Goal: Task Accomplishment & Management: Manage account settings

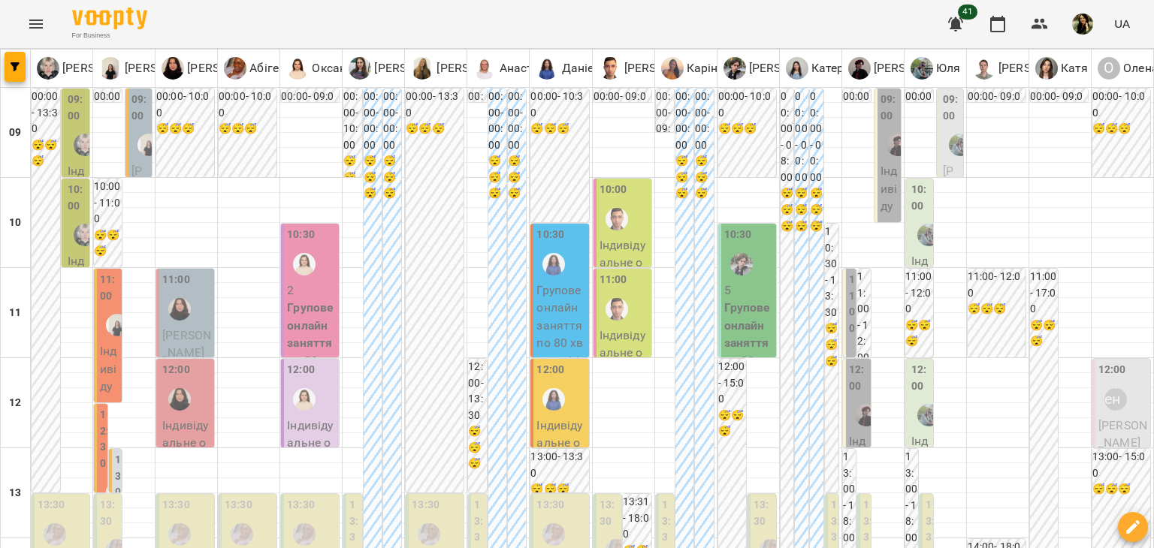
scroll to position [901, 0]
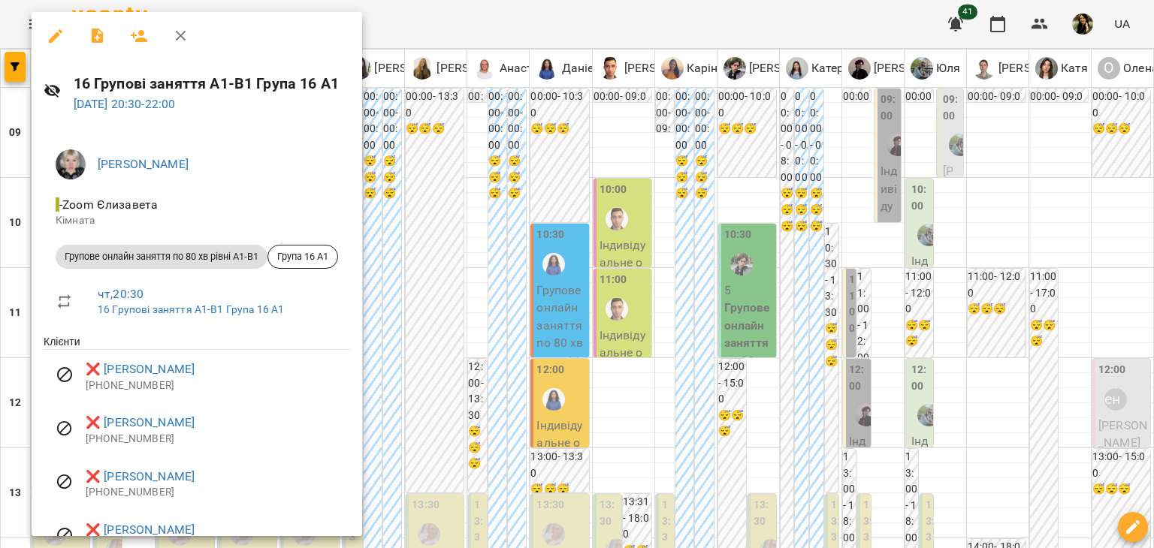
click at [430, 484] on div at bounding box center [577, 274] width 1154 height 548
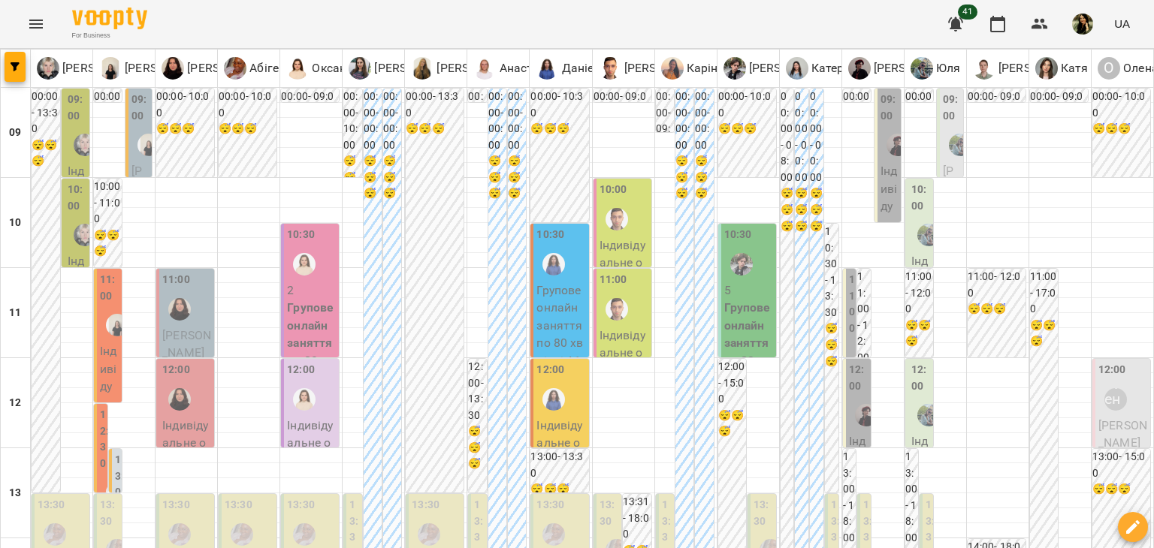
scroll to position [303, 0]
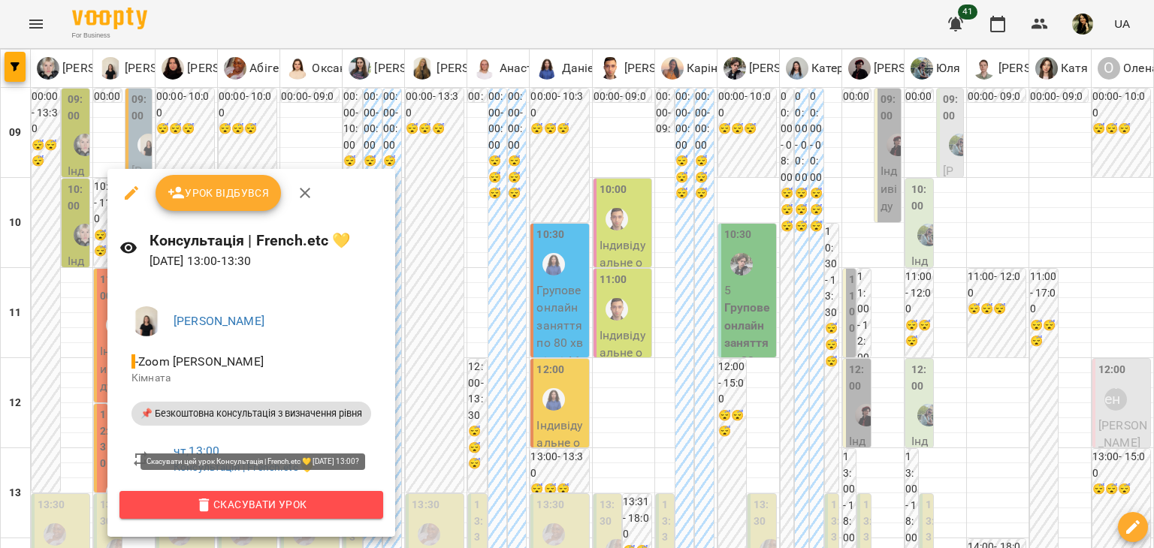
click at [261, 507] on span "Скасувати Урок" at bounding box center [251, 505] width 240 height 18
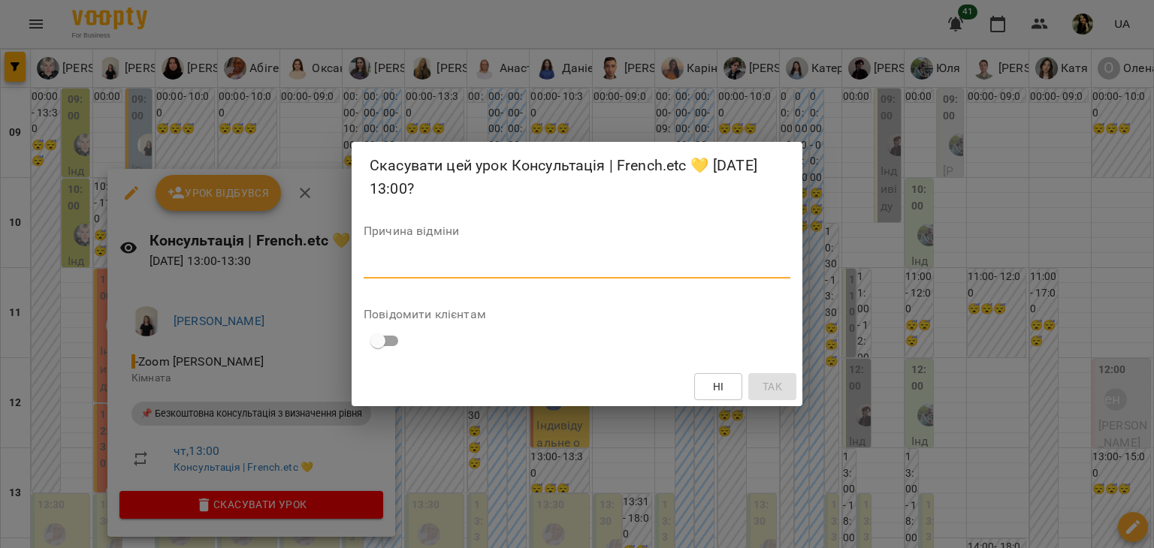
click at [454, 265] on textarea at bounding box center [577, 266] width 427 height 14
click at [778, 380] on span "Так" at bounding box center [772, 387] width 20 height 18
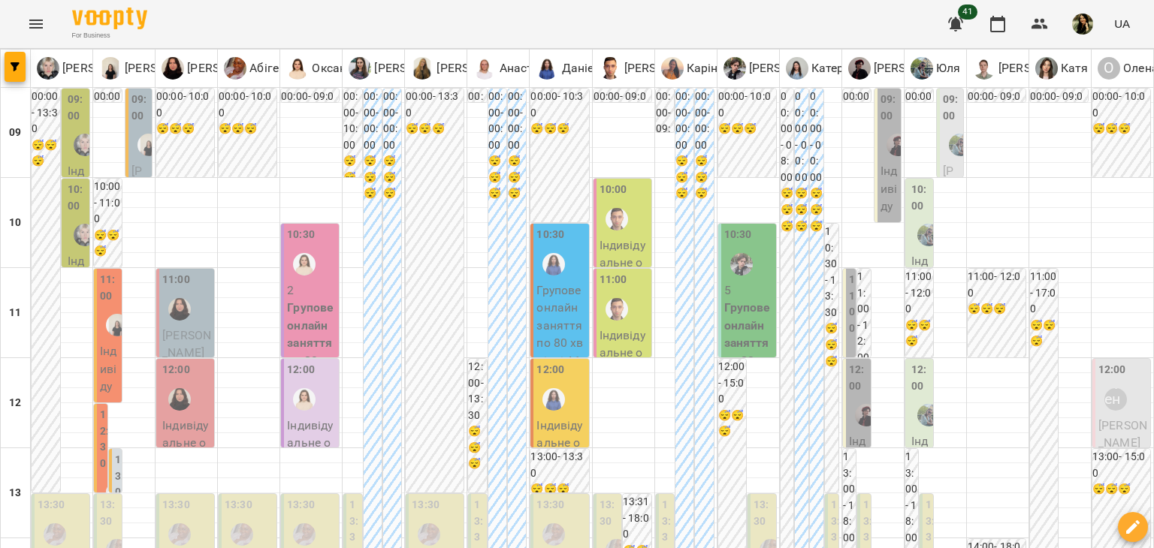
scroll to position [901, 0]
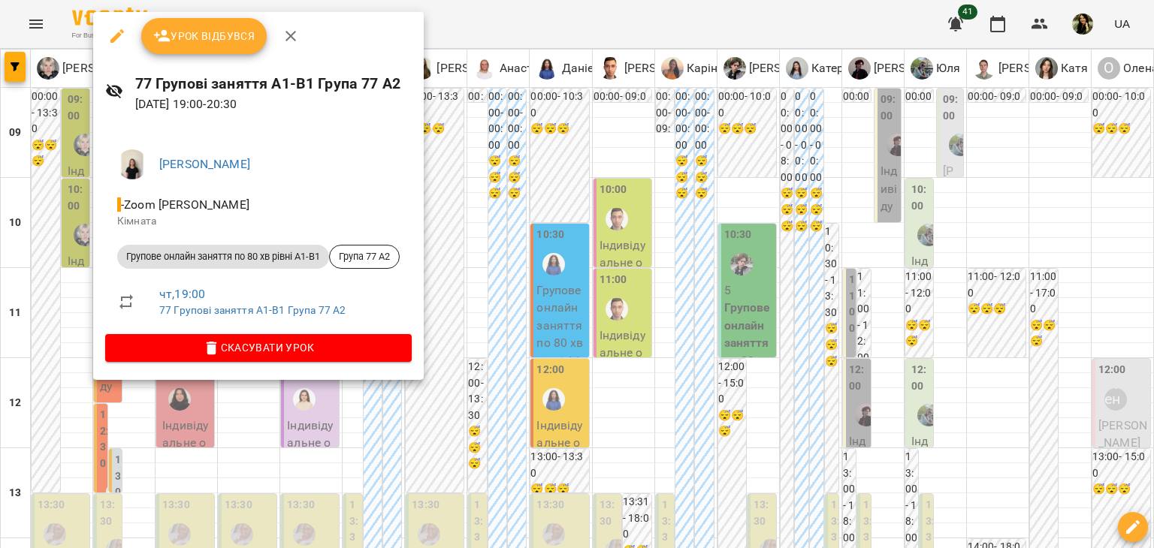
click at [238, 441] on div at bounding box center [577, 274] width 1154 height 548
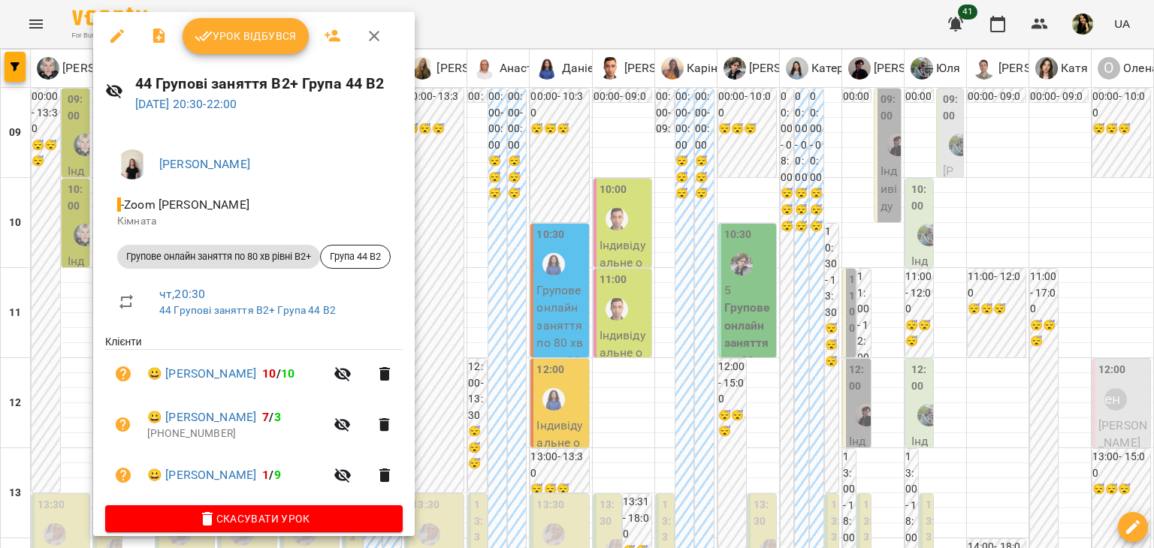
click at [554, 318] on div at bounding box center [577, 274] width 1154 height 548
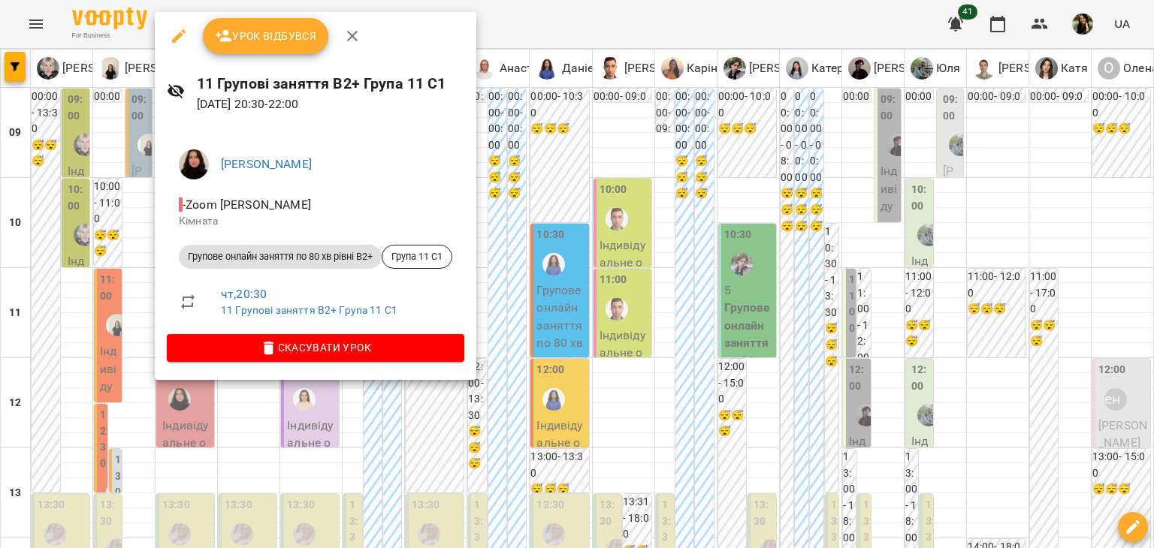
click at [144, 418] on div at bounding box center [577, 274] width 1154 height 548
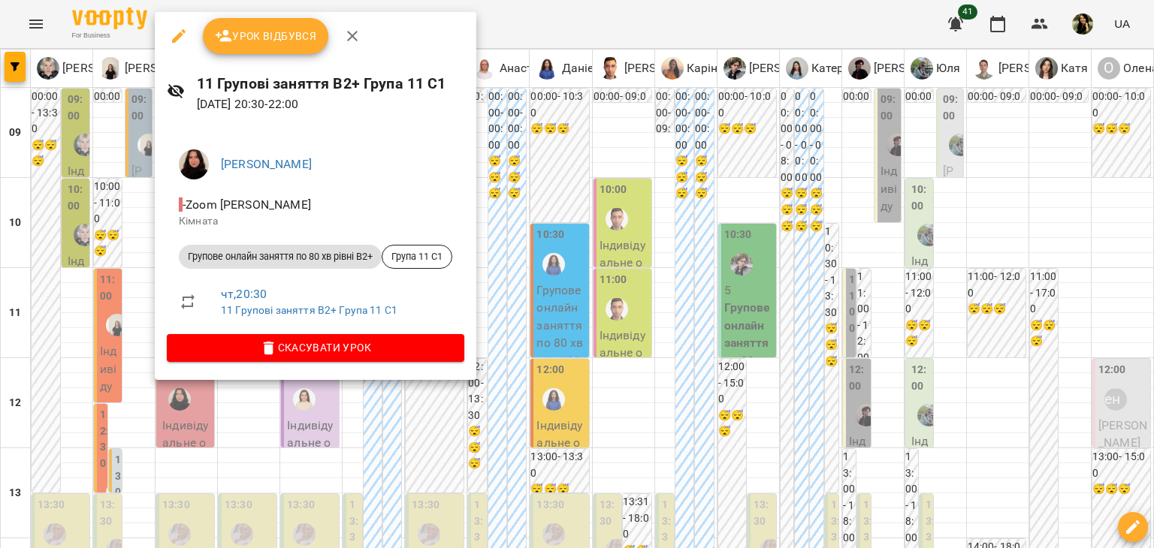
click at [137, 436] on div at bounding box center [577, 274] width 1154 height 548
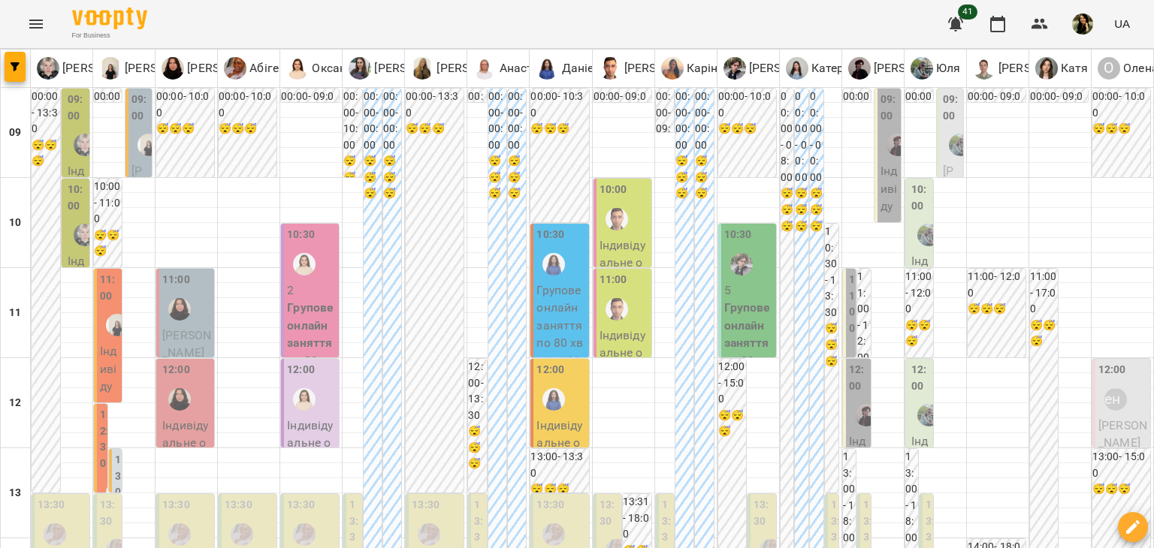
scroll to position [113, 0]
click at [302, 299] on p "Групове онлайн заняття по 80 хв рівні В2+ (Група 97 В2)" at bounding box center [311, 361] width 49 height 124
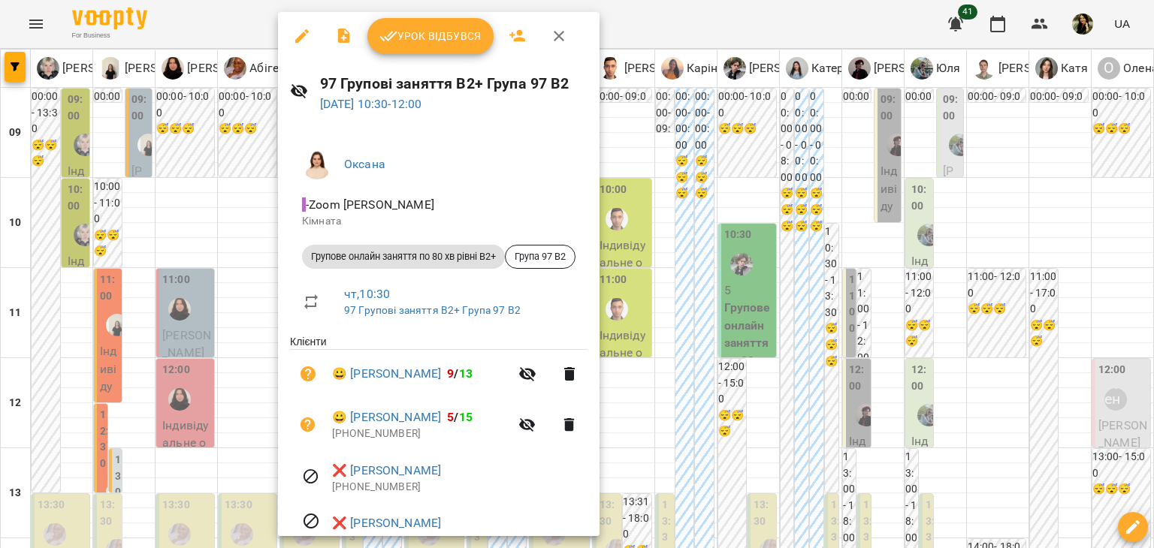
click at [237, 168] on div at bounding box center [577, 274] width 1154 height 548
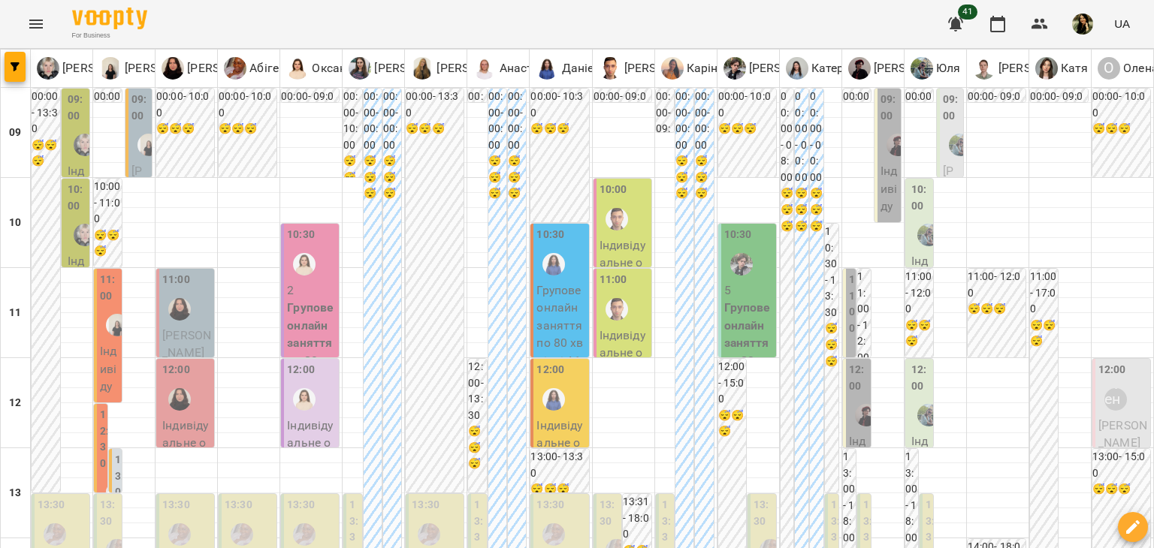
scroll to position [901, 0]
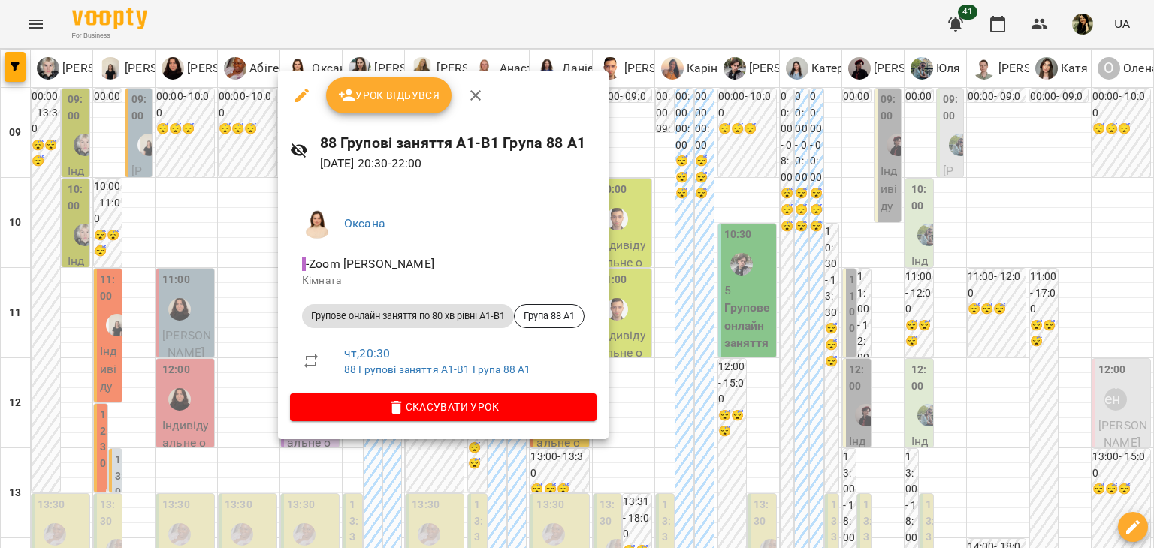
click at [219, 424] on div at bounding box center [577, 274] width 1154 height 548
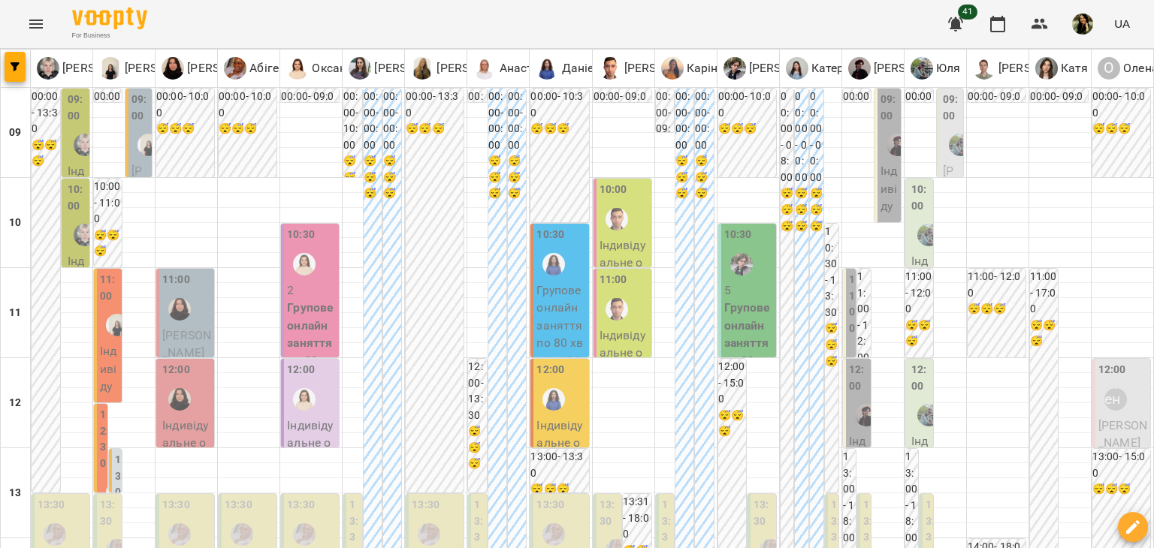
scroll to position [865, 0]
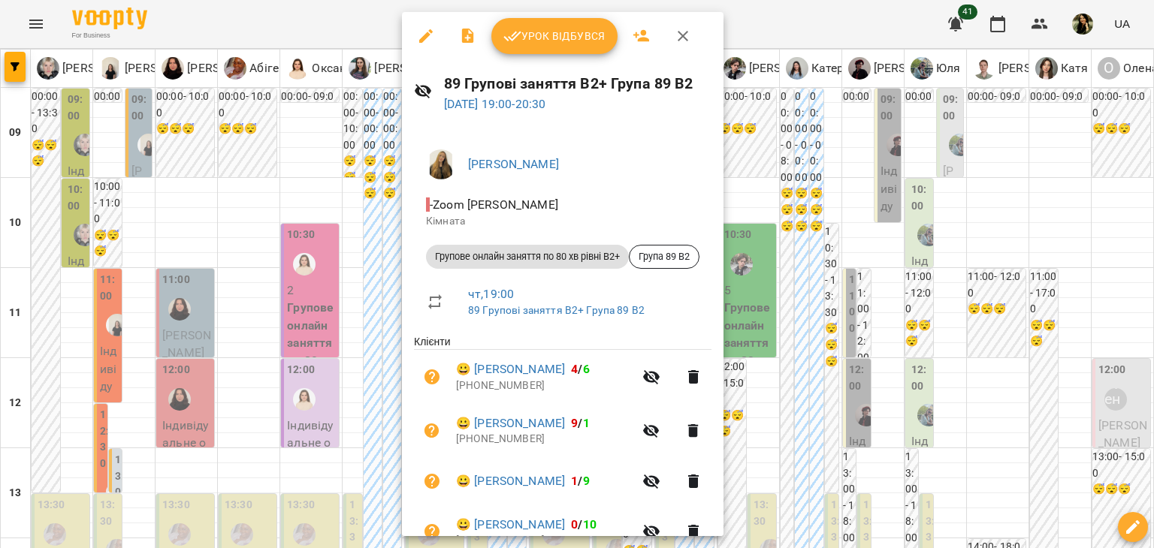
click at [342, 469] on div at bounding box center [577, 274] width 1154 height 548
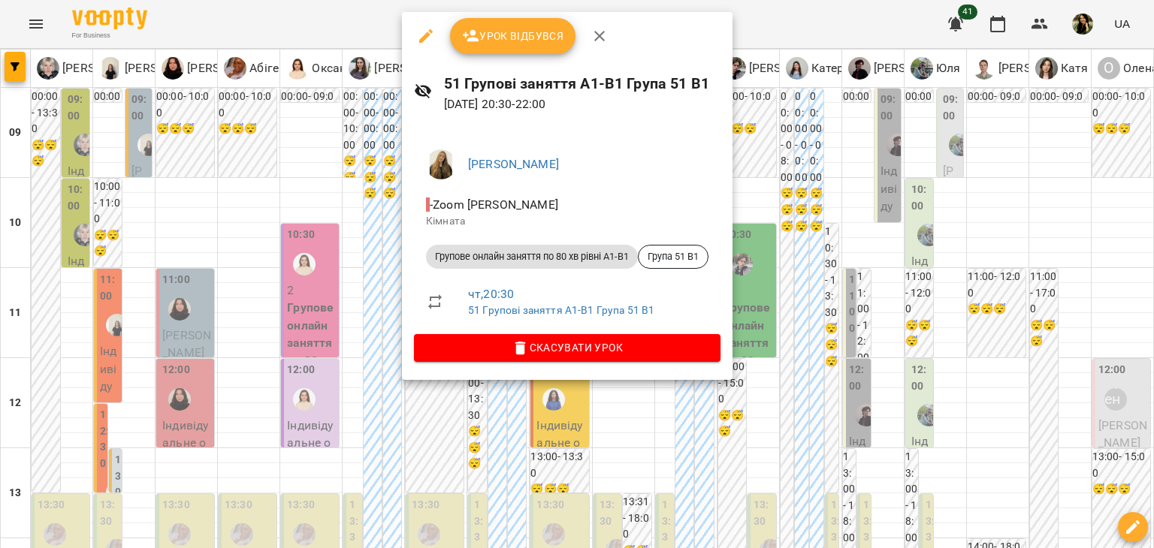
click at [340, 439] on div at bounding box center [577, 274] width 1154 height 548
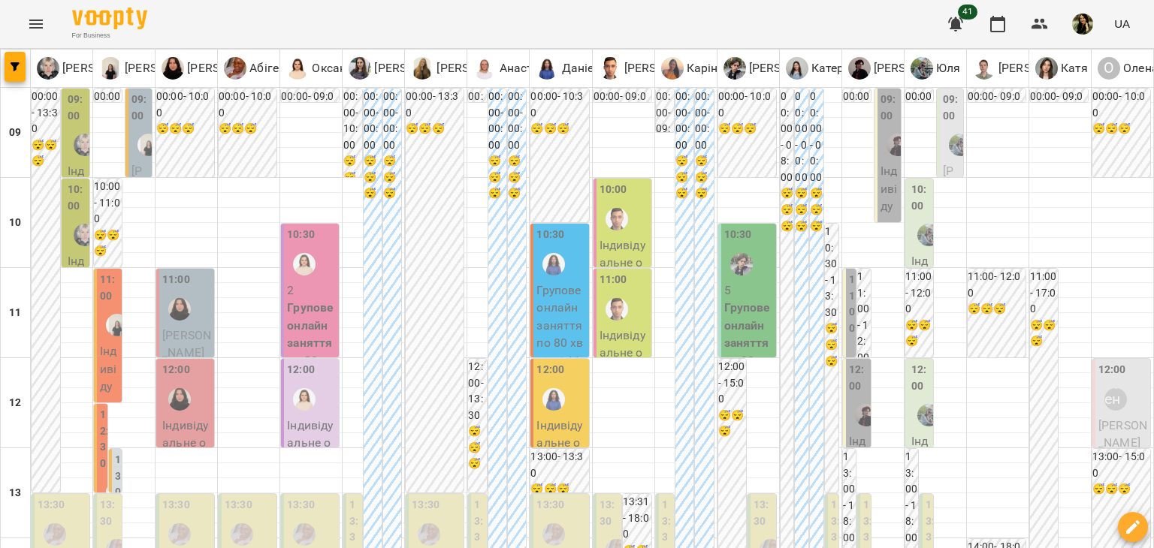
scroll to position [144, 0]
click at [562, 282] on p "Групове онлайн заняття по 80 хв рівні А1-В1 - Група 90 A1" at bounding box center [560, 344] width 49 height 124
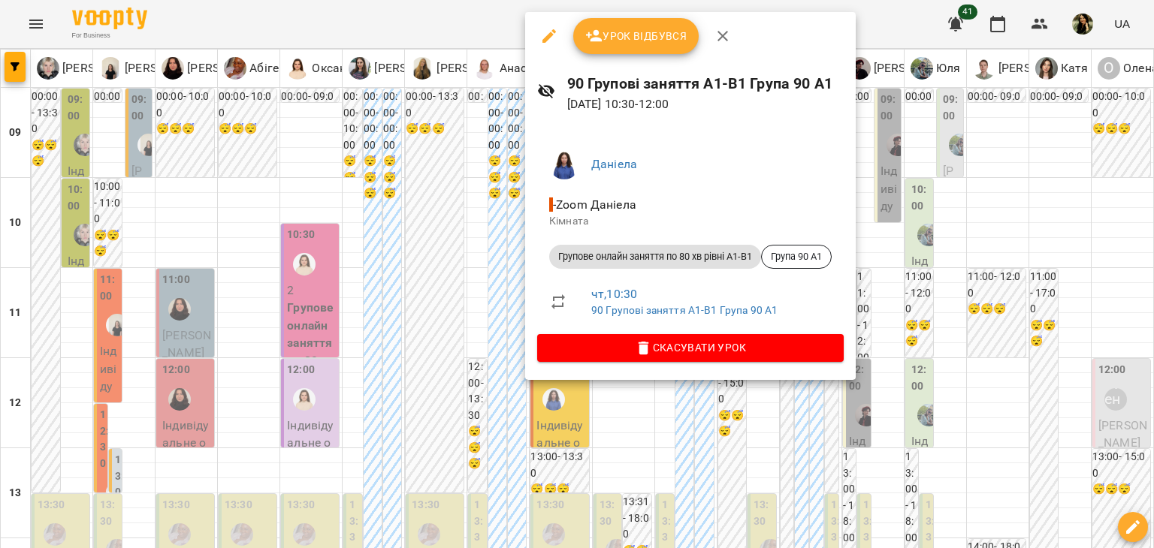
click at [400, 210] on div at bounding box center [577, 274] width 1154 height 548
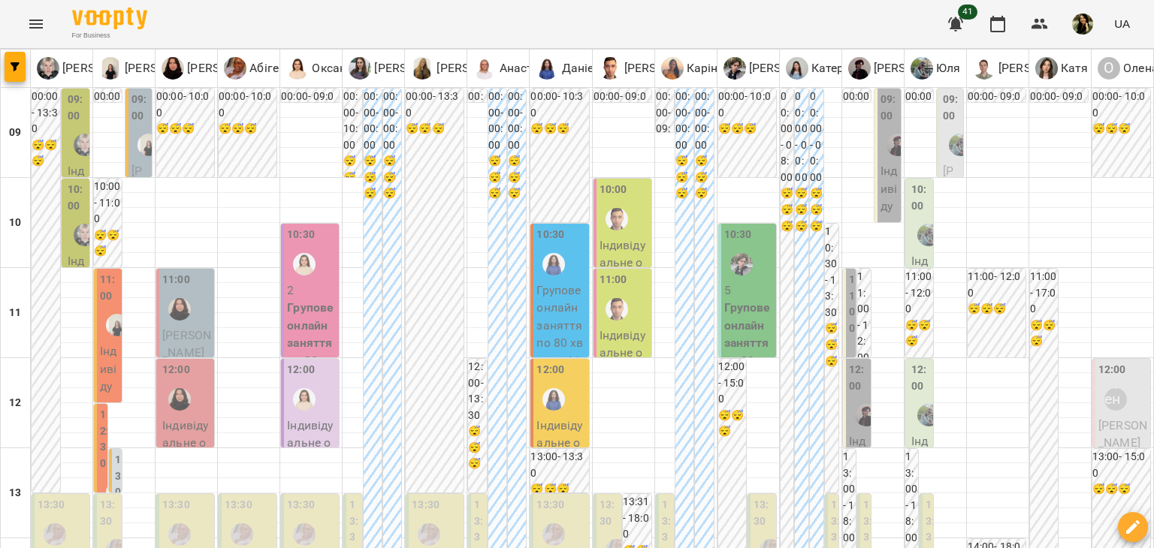
scroll to position [708, 0]
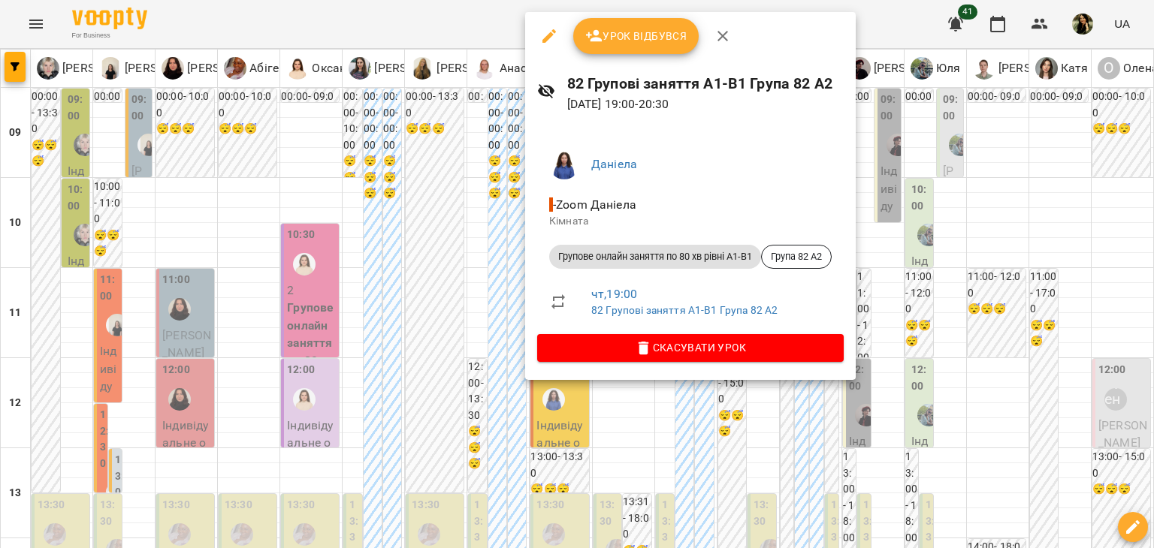
click at [438, 226] on div at bounding box center [577, 274] width 1154 height 548
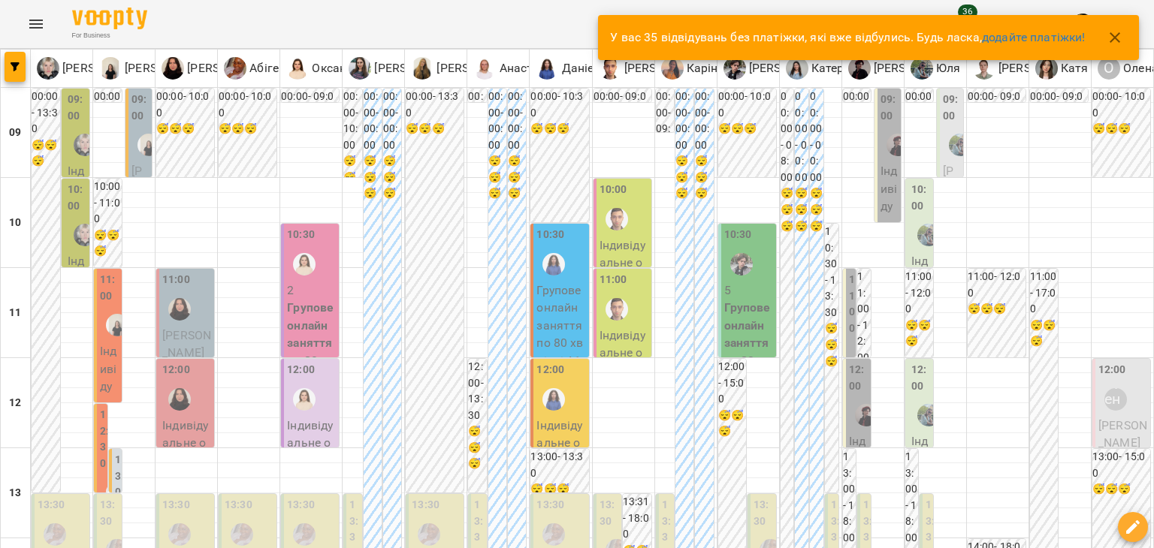
scroll to position [0, 0]
click at [1115, 38] on icon "button" at bounding box center [1114, 37] width 11 height 11
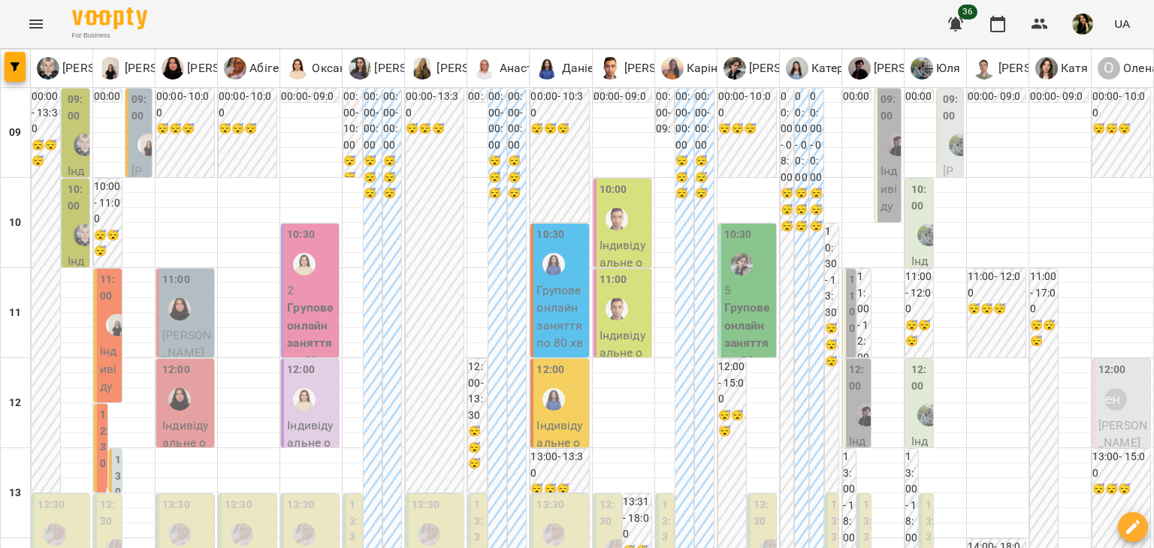
click at [738, 289] on p "5" at bounding box center [748, 291] width 49 height 18
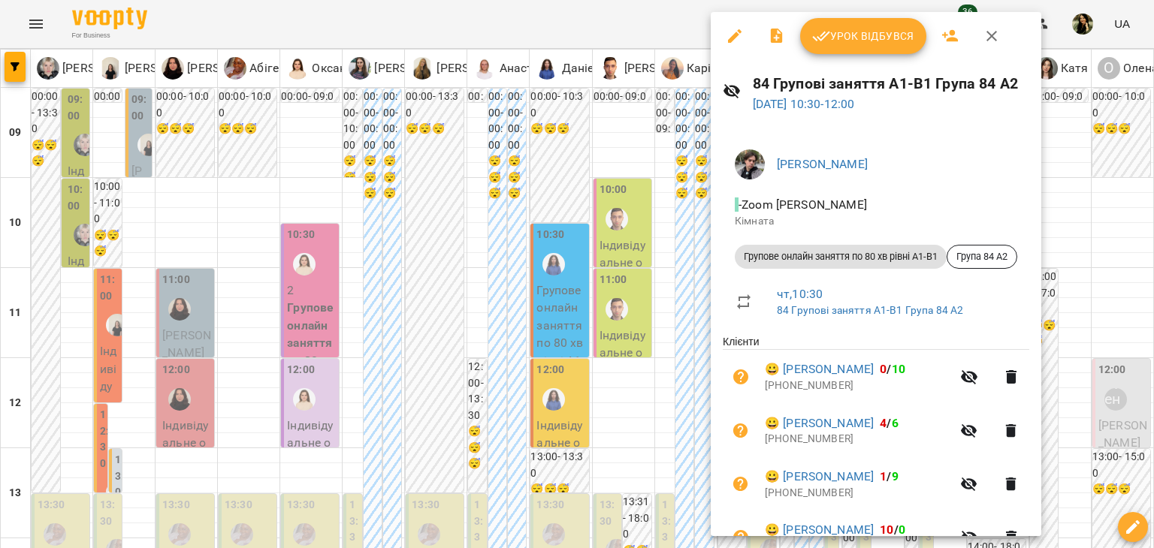
click at [411, 239] on div at bounding box center [577, 274] width 1154 height 548
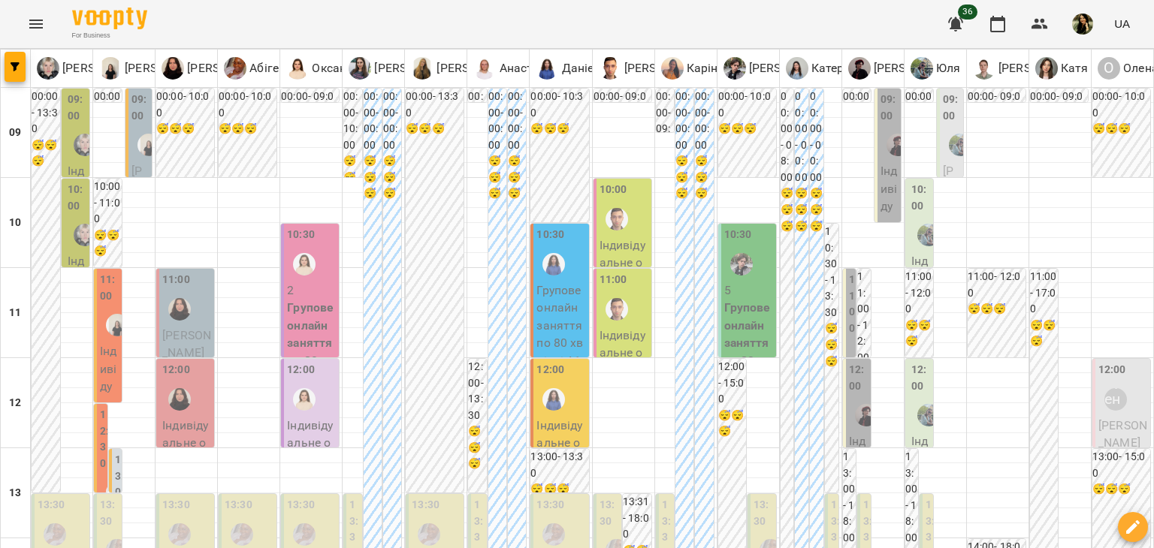
click at [849, 328] on label "11:00" at bounding box center [853, 304] width 9 height 65
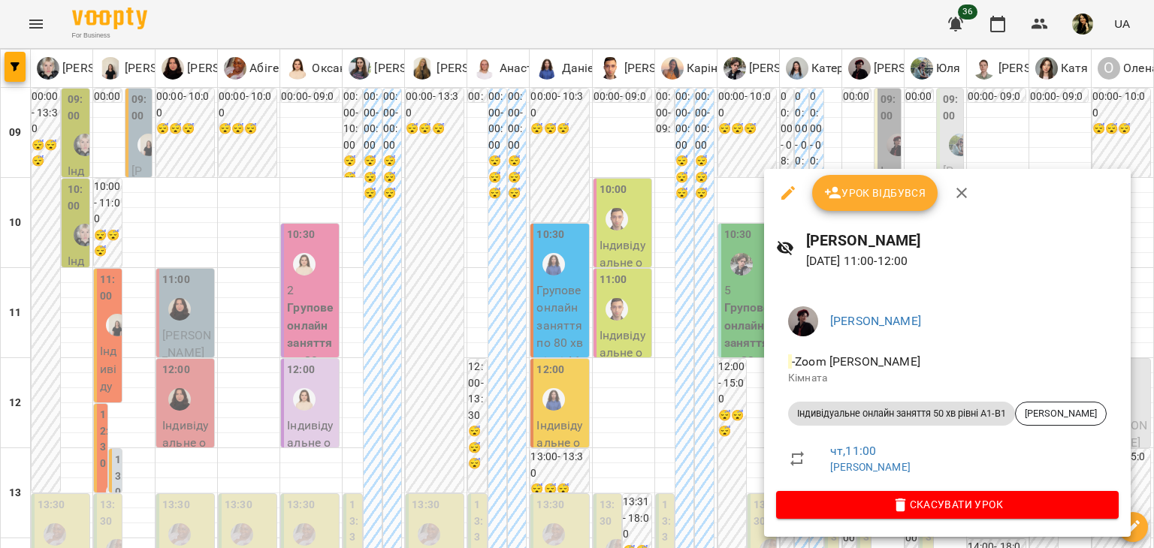
click at [720, 383] on div at bounding box center [577, 274] width 1154 height 548
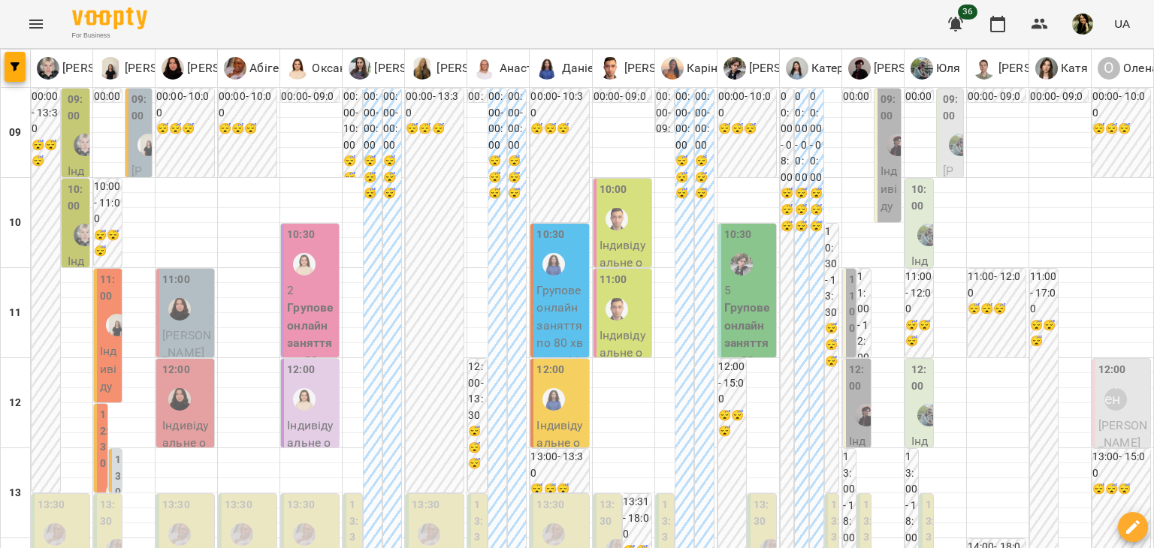
scroll to position [281, 0]
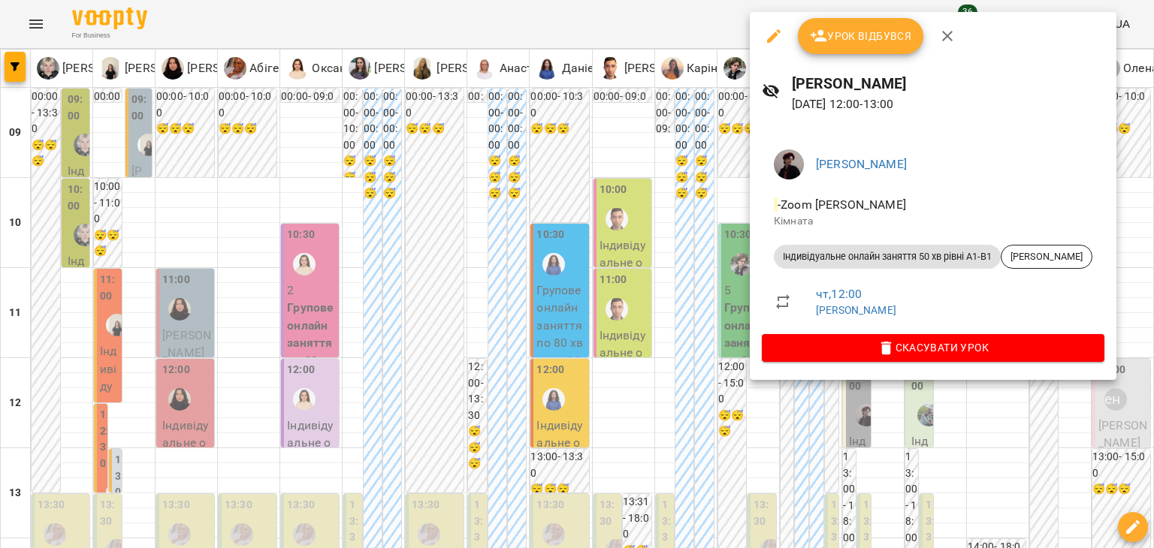
click at [691, 208] on div at bounding box center [577, 274] width 1154 height 548
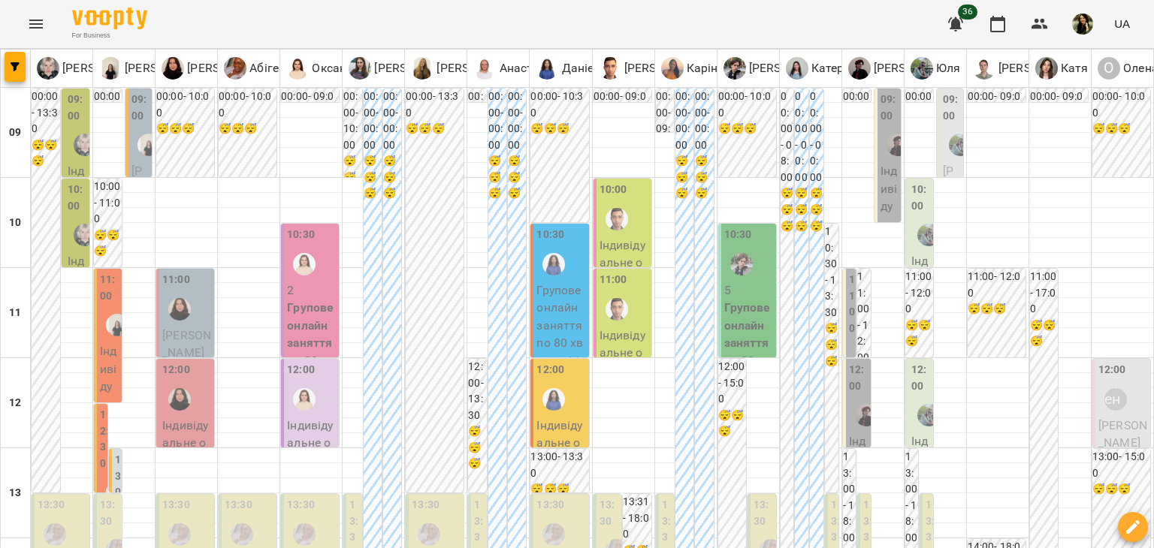
scroll to position [789, 0]
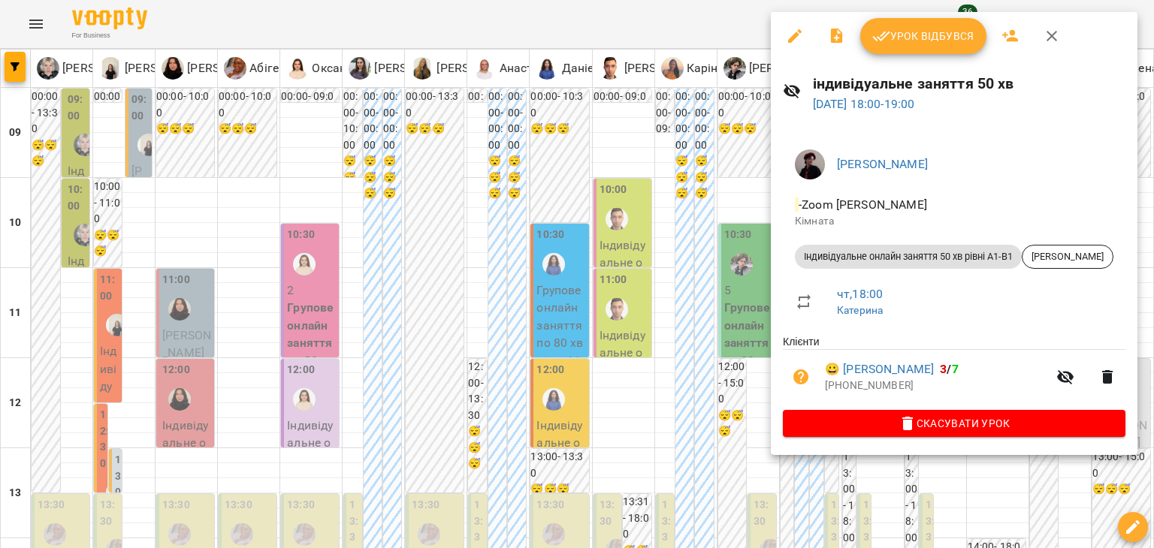
click at [733, 250] on div at bounding box center [577, 274] width 1154 height 548
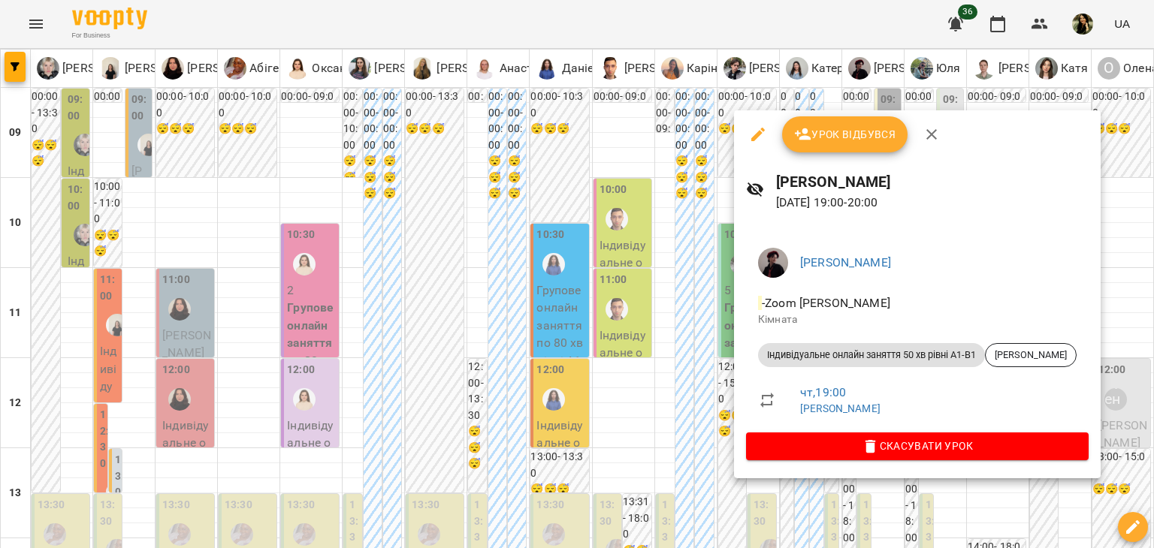
click at [676, 259] on div at bounding box center [577, 274] width 1154 height 548
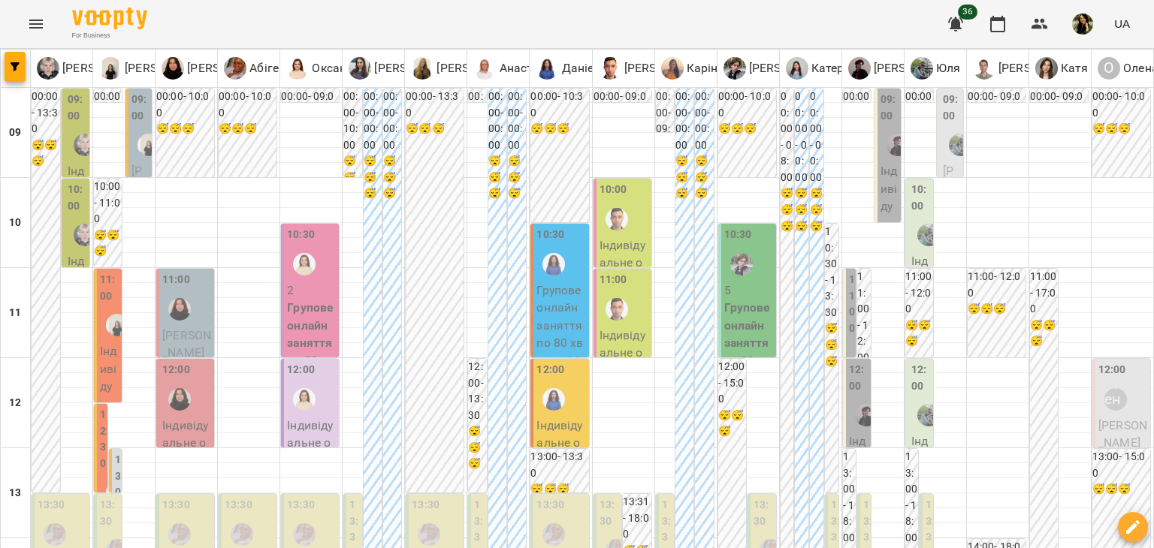
scroll to position [366, 0]
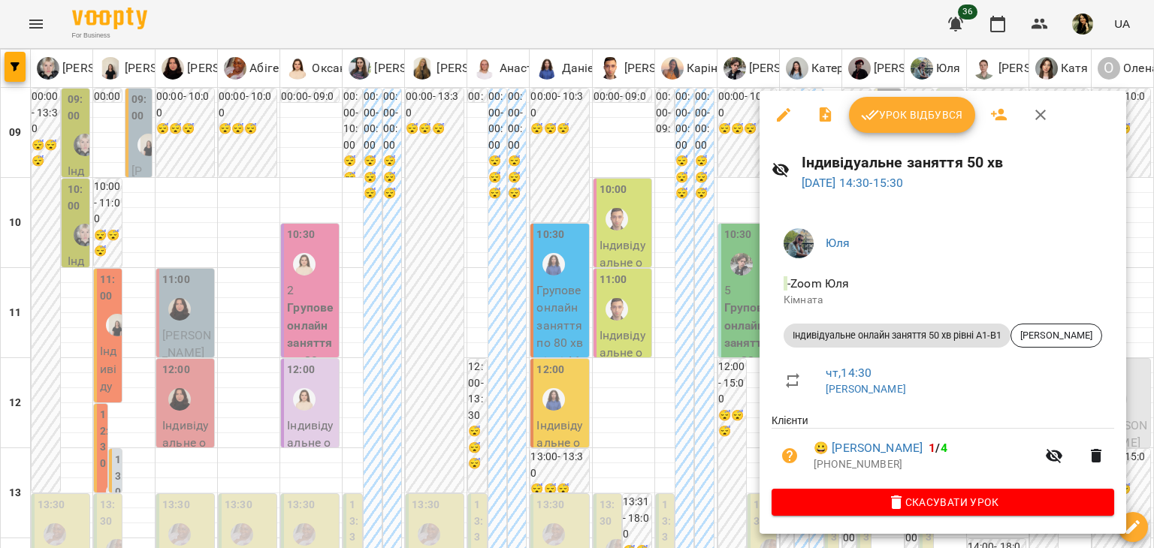
click at [671, 333] on div at bounding box center [577, 274] width 1154 height 548
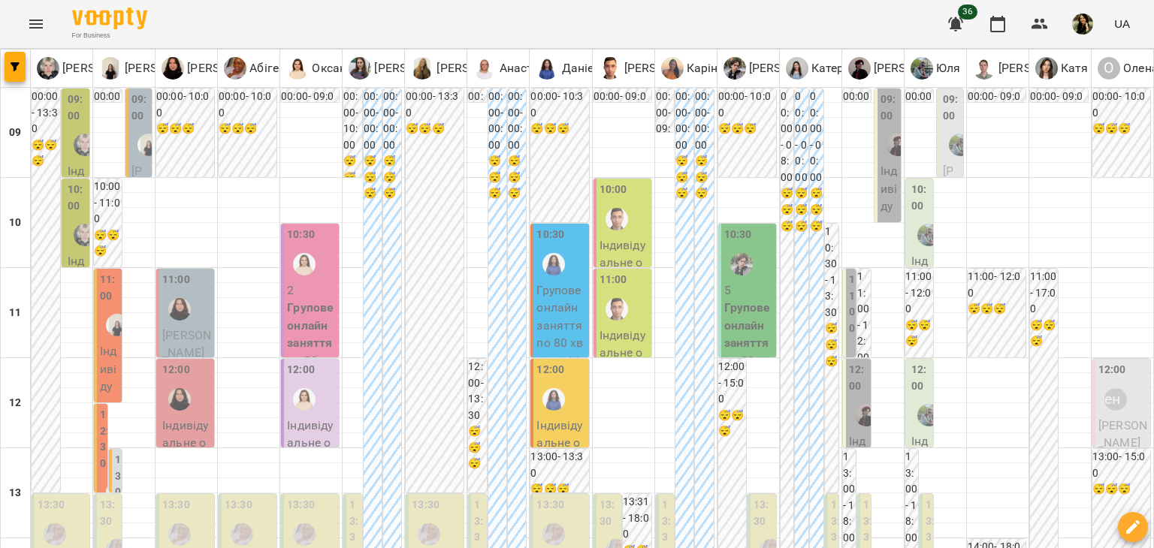
scroll to position [752, 0]
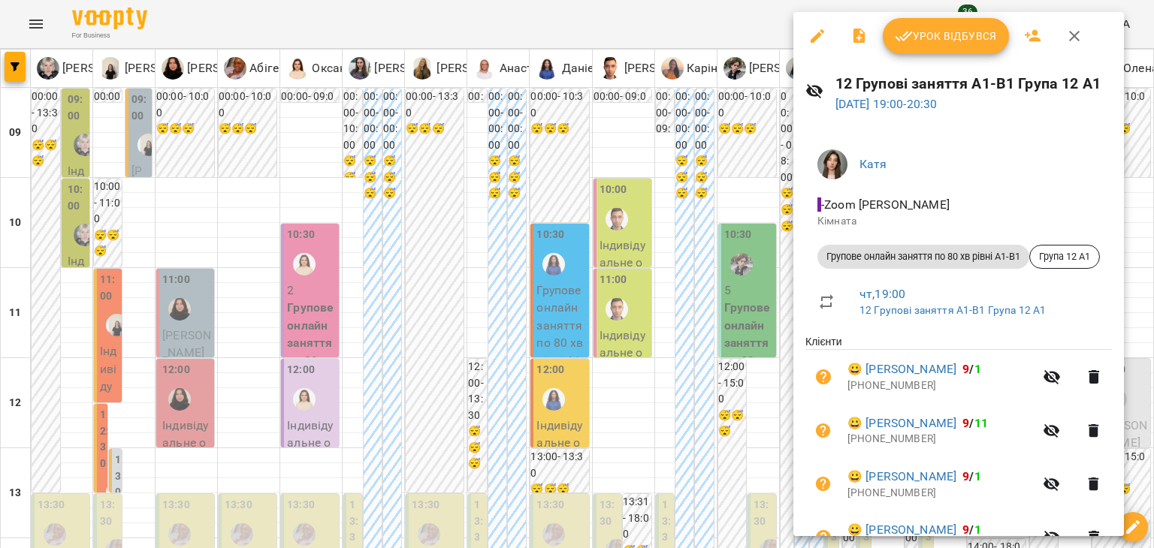
click at [696, 249] on div at bounding box center [577, 274] width 1154 height 548
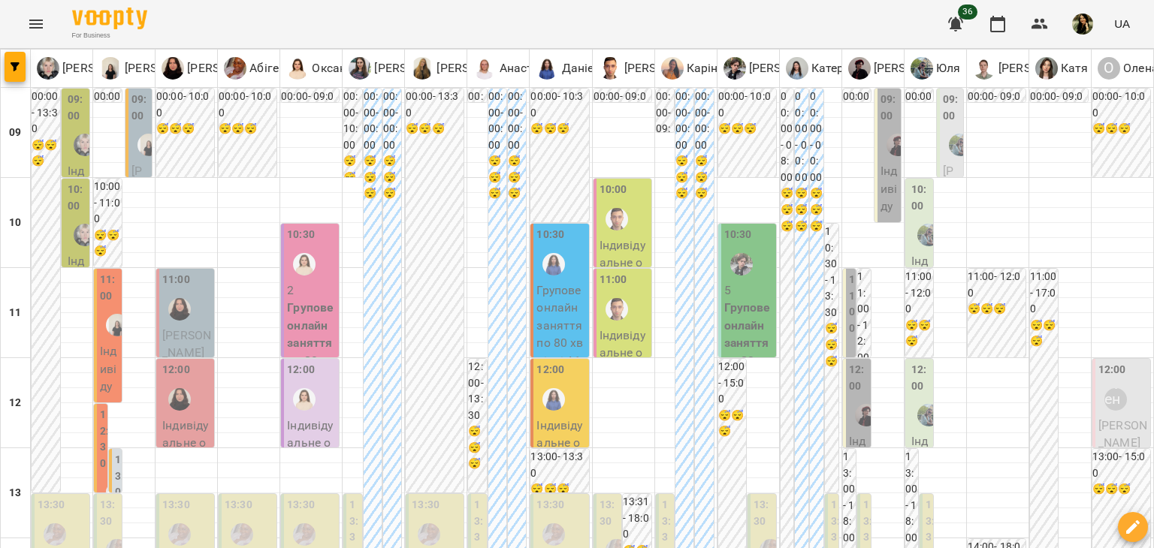
scroll to position [785, 0]
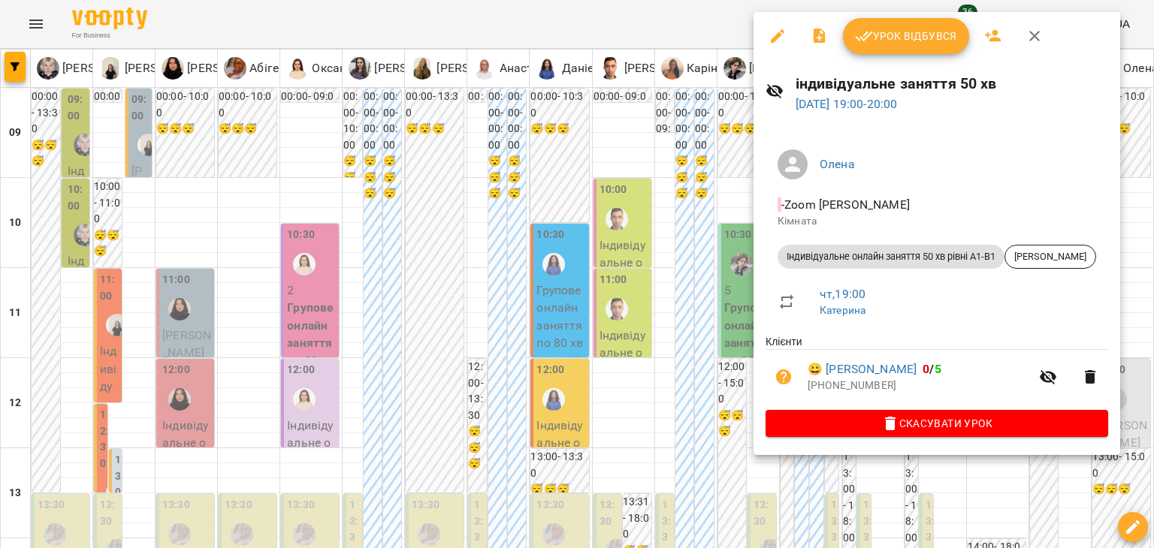
click at [699, 222] on div at bounding box center [577, 274] width 1154 height 548
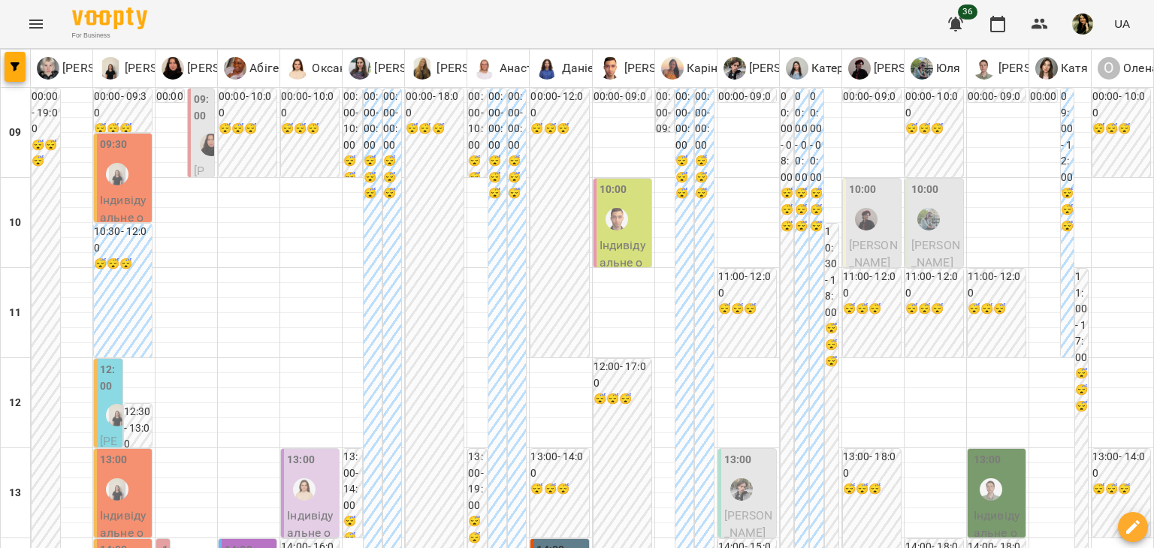
scroll to position [279, 0]
click at [106, 434] on span "Поллі Тимощук" at bounding box center [109, 485] width 18 height 103
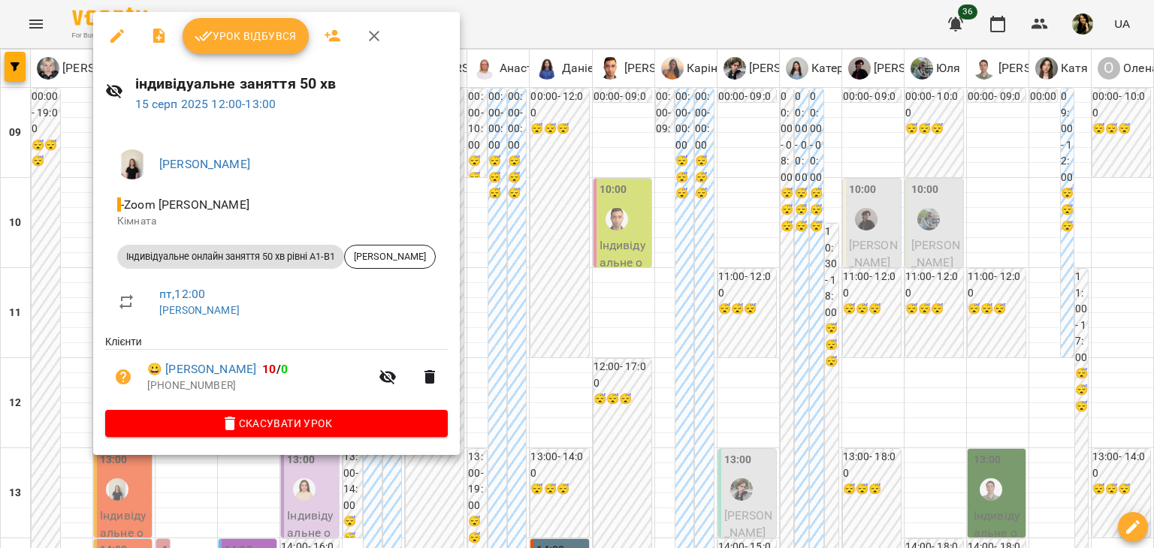
click at [55, 241] on div at bounding box center [577, 274] width 1154 height 548
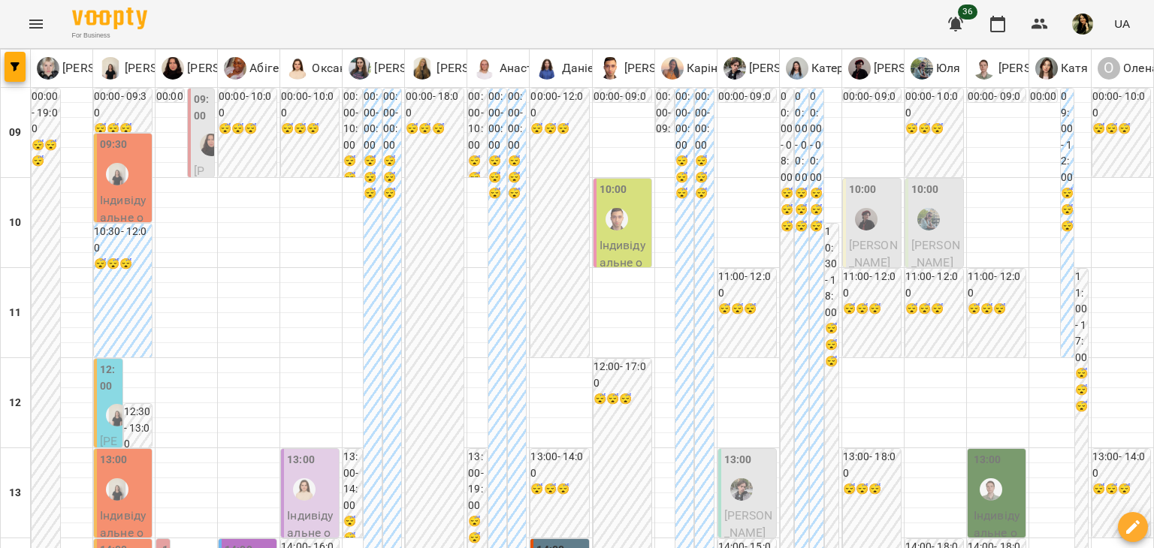
scroll to position [388, 0]
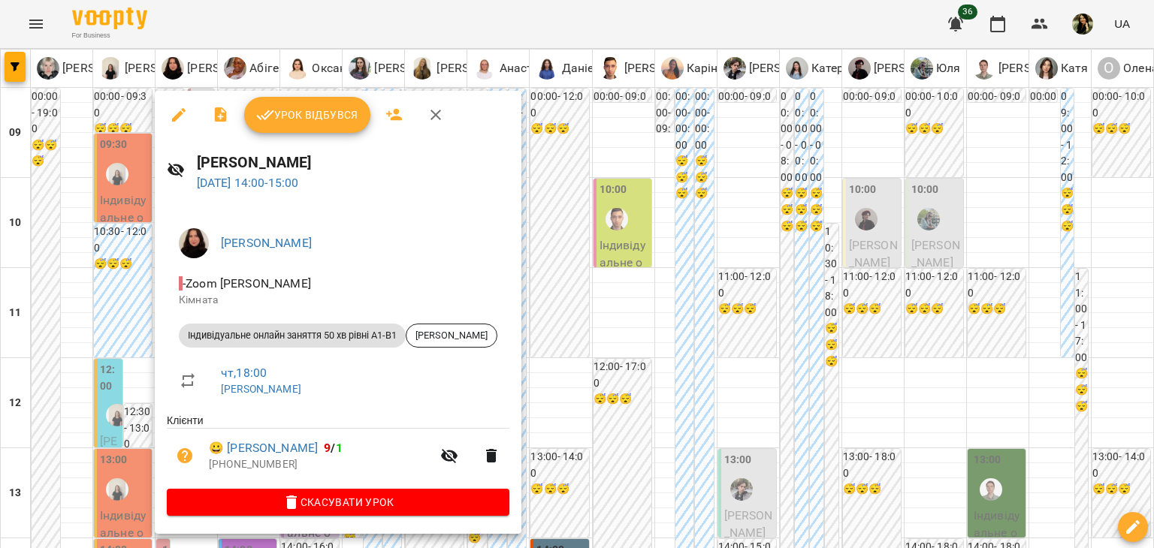
click at [137, 283] on div at bounding box center [577, 274] width 1154 height 548
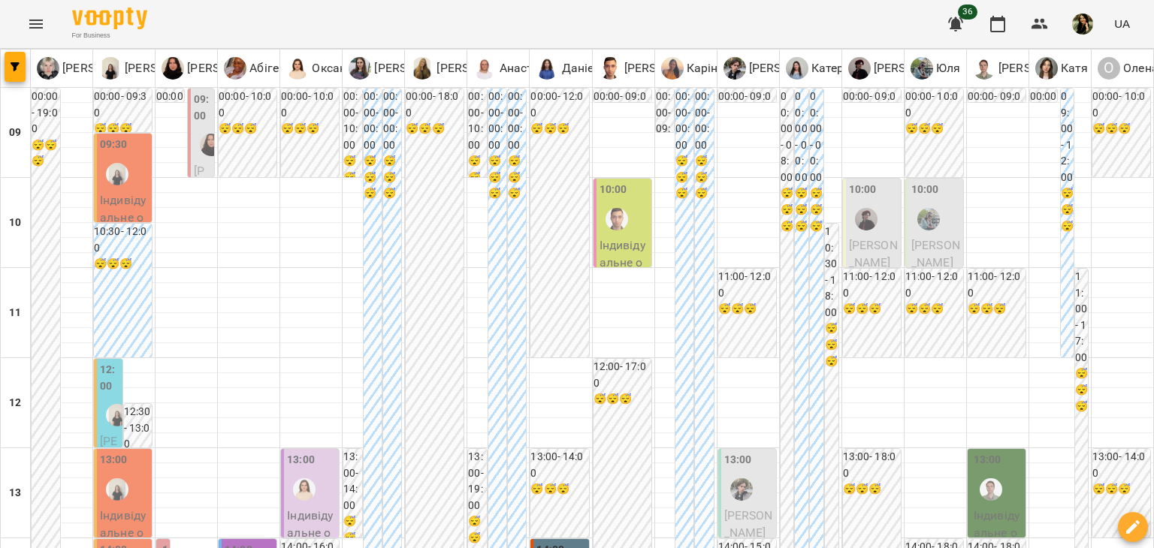
scroll to position [796, 0]
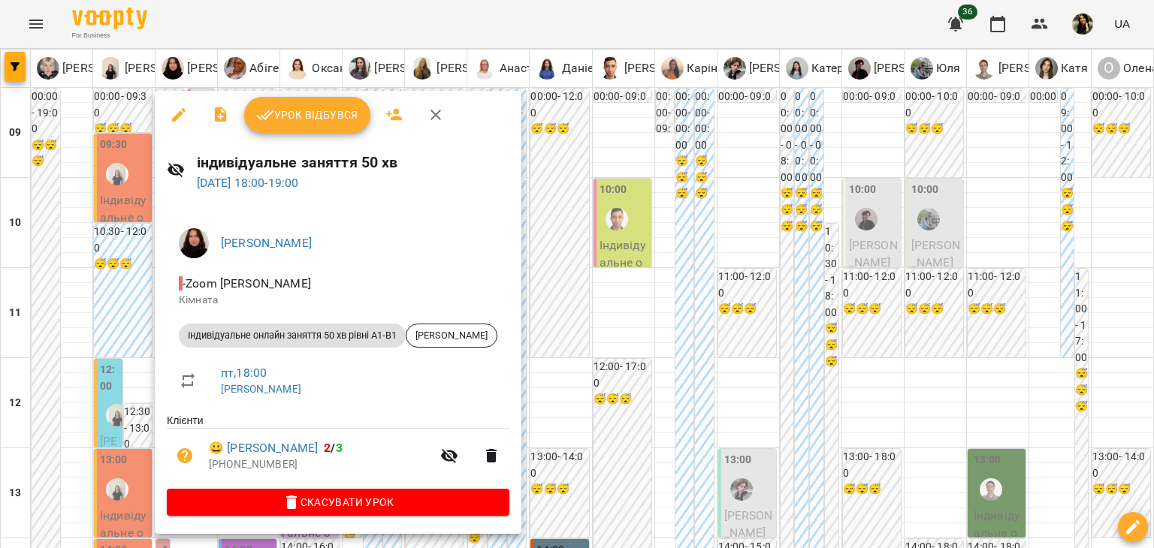
click at [122, 279] on div at bounding box center [577, 274] width 1154 height 548
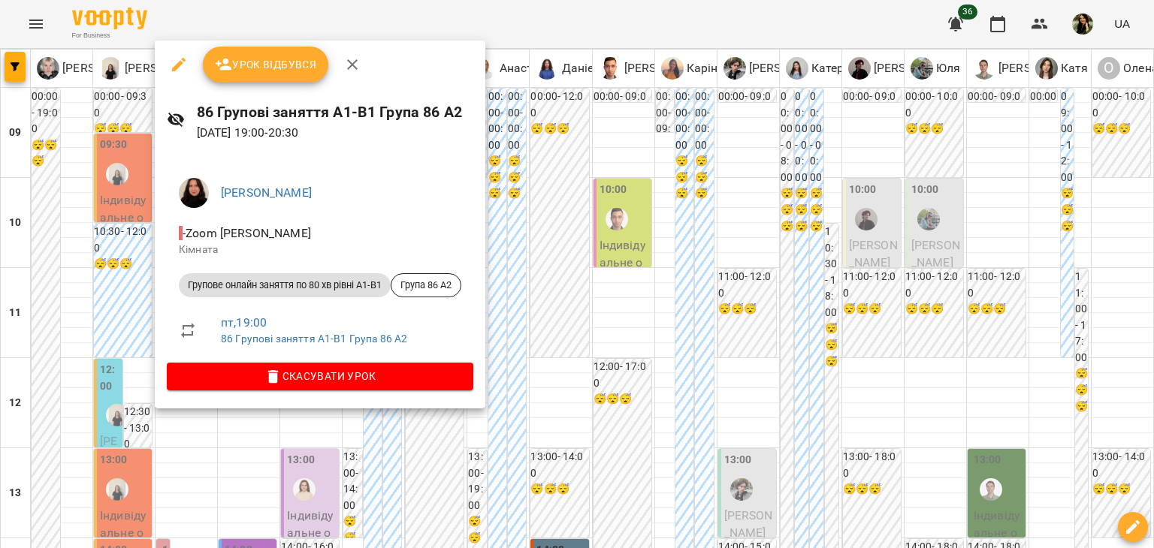
click at [556, 343] on div at bounding box center [577, 274] width 1154 height 548
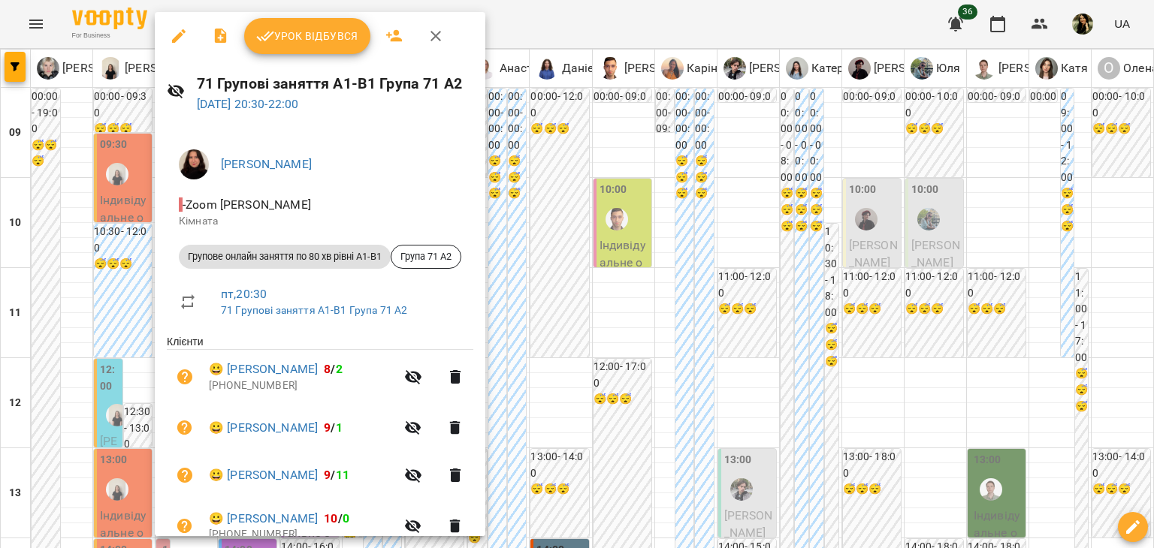
click at [100, 291] on div at bounding box center [577, 274] width 1154 height 548
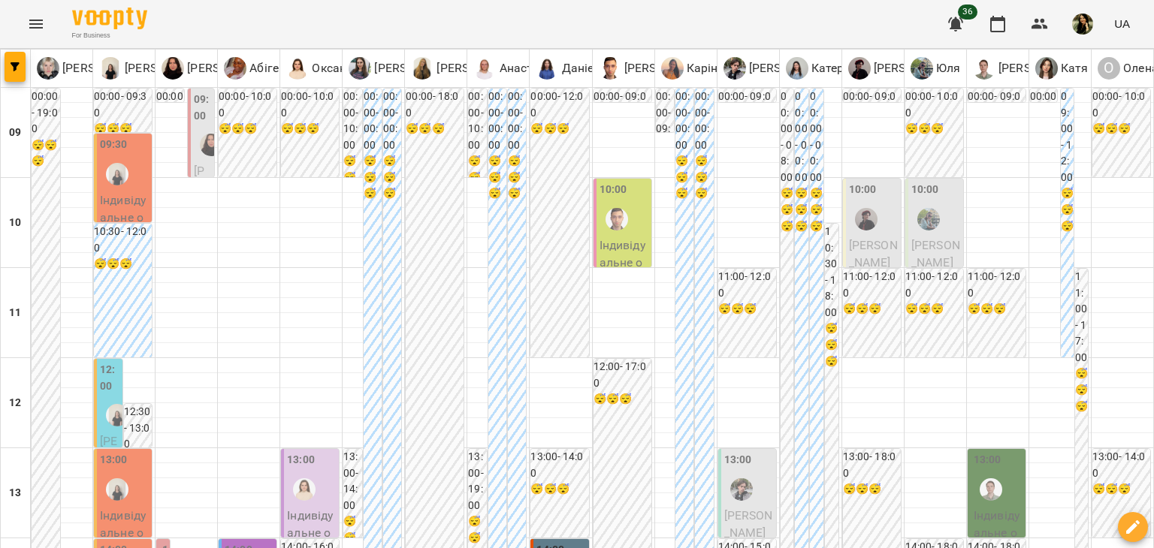
scroll to position [703, 0]
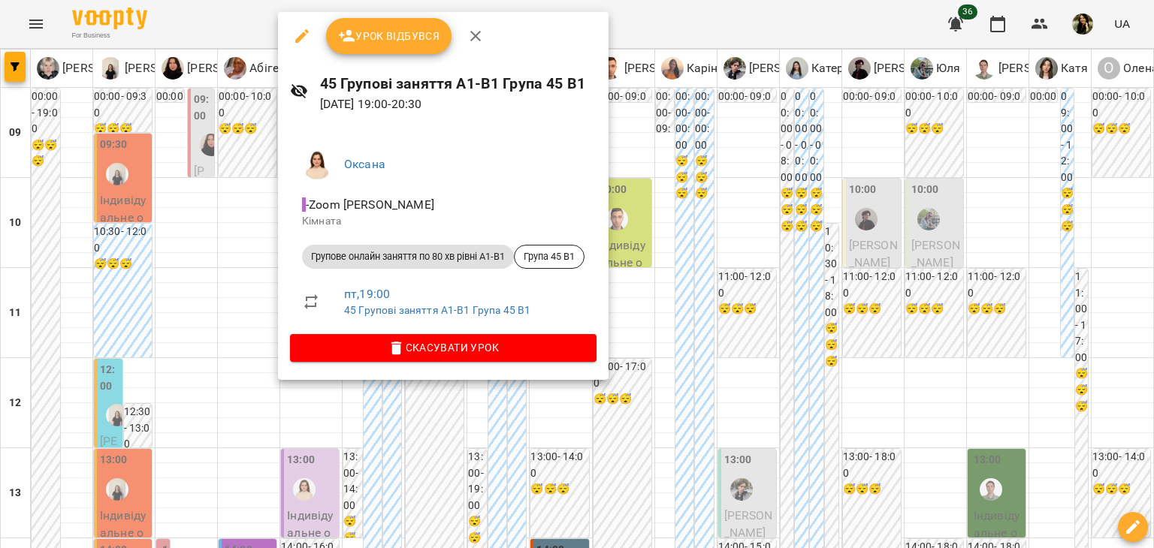
click at [219, 275] on div at bounding box center [577, 274] width 1154 height 548
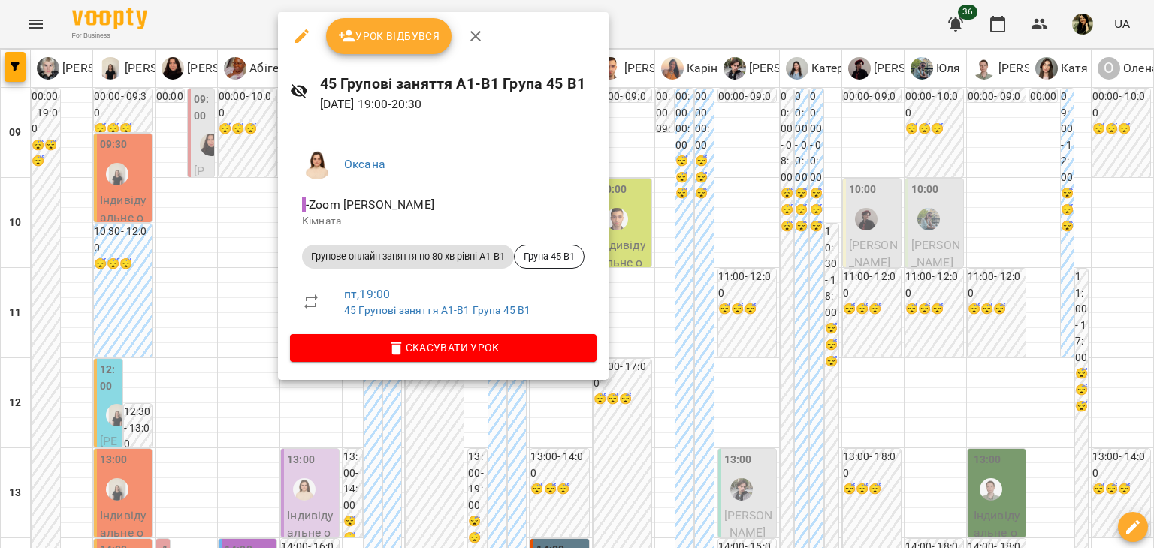
click at [222, 309] on div at bounding box center [577, 274] width 1154 height 548
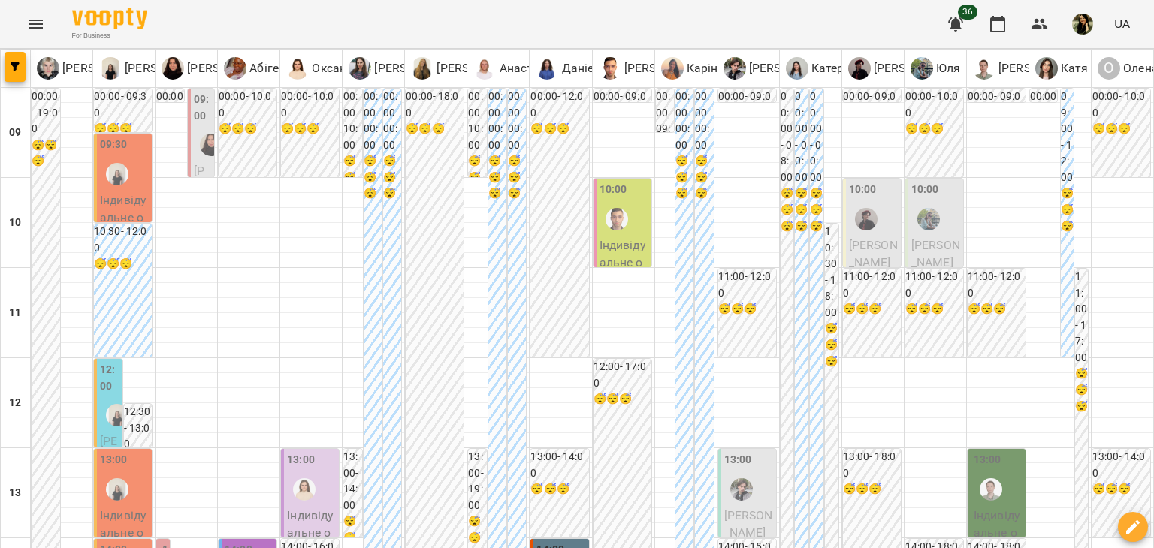
scroll to position [358, 0]
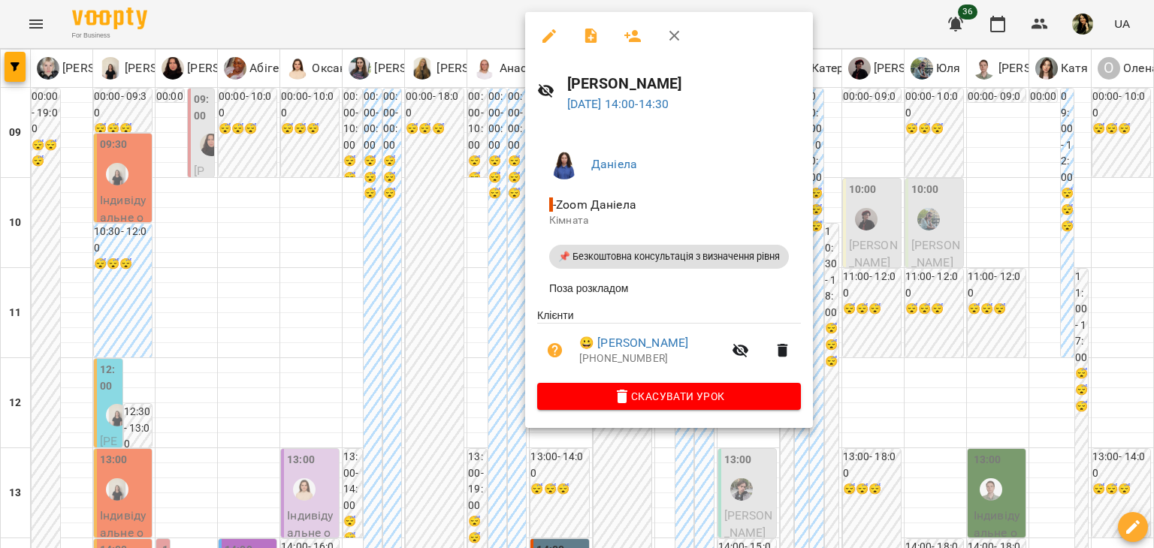
click at [462, 225] on div at bounding box center [577, 274] width 1154 height 548
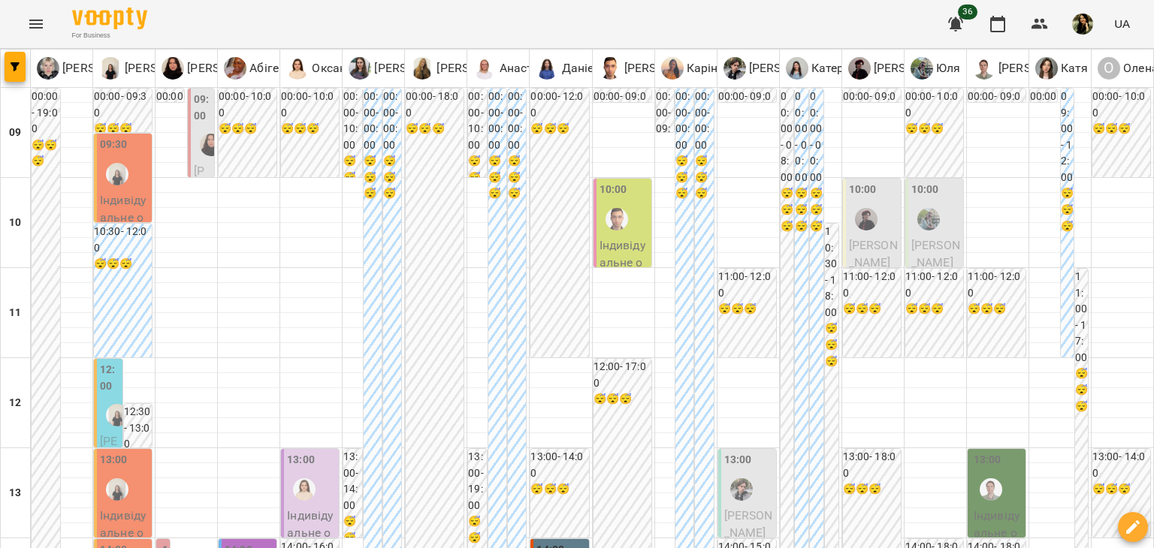
scroll to position [805, 0]
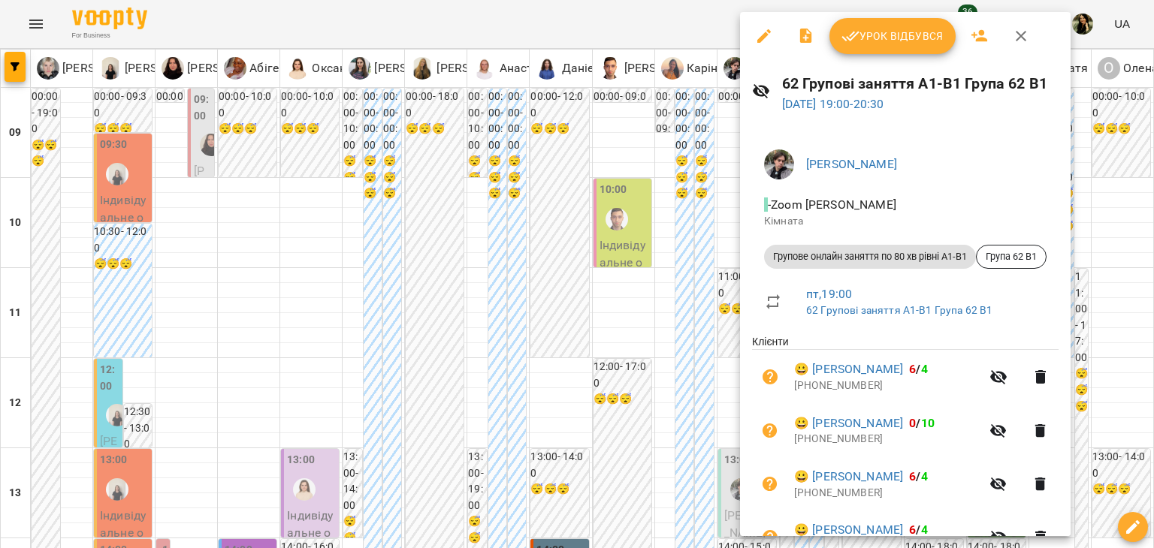
click at [418, 334] on div at bounding box center [577, 274] width 1154 height 548
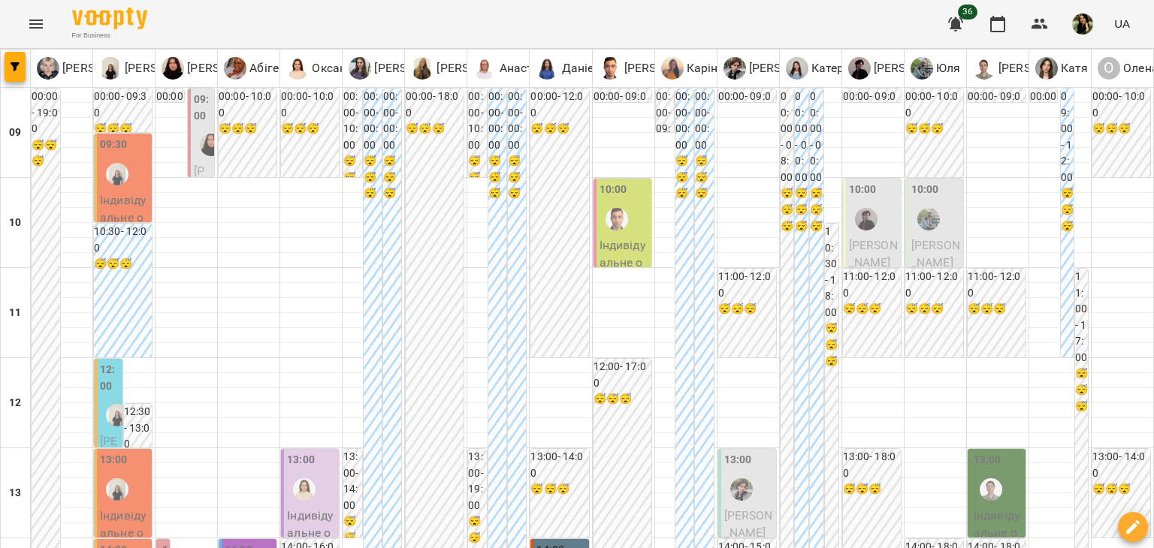
scroll to position [781, 0]
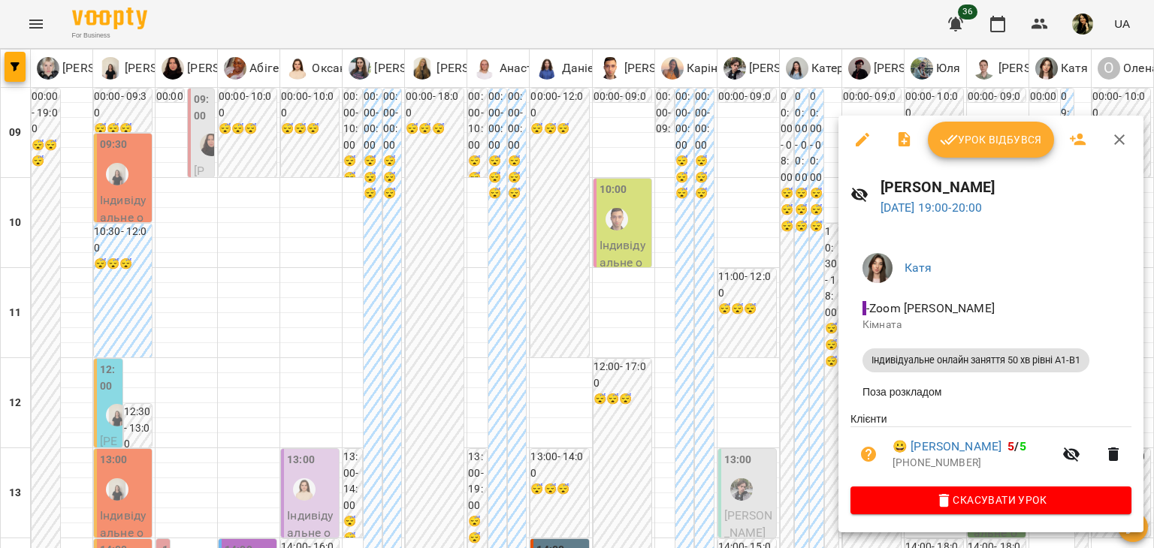
click at [771, 373] on div at bounding box center [577, 274] width 1154 height 548
